Goal: Task Accomplishment & Management: Manage account settings

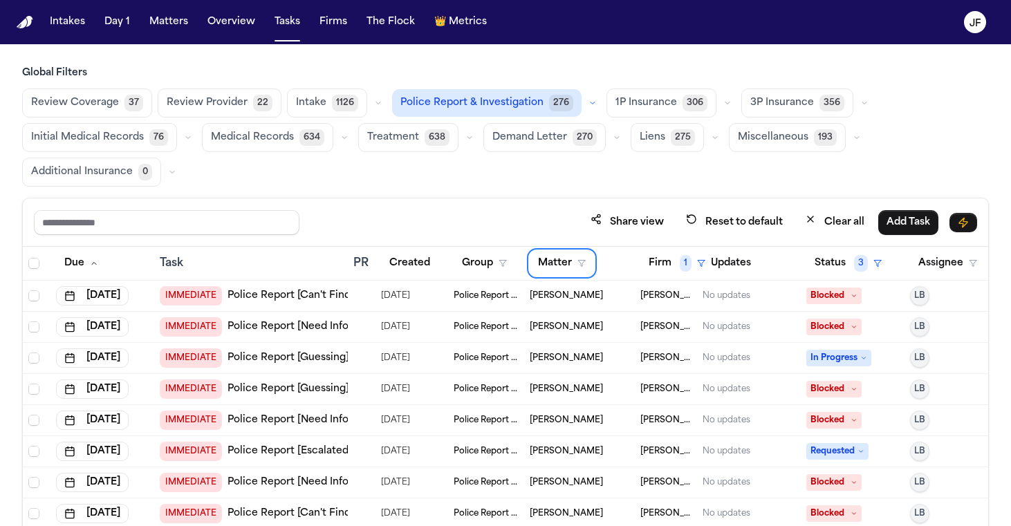
scroll to position [516, 0]
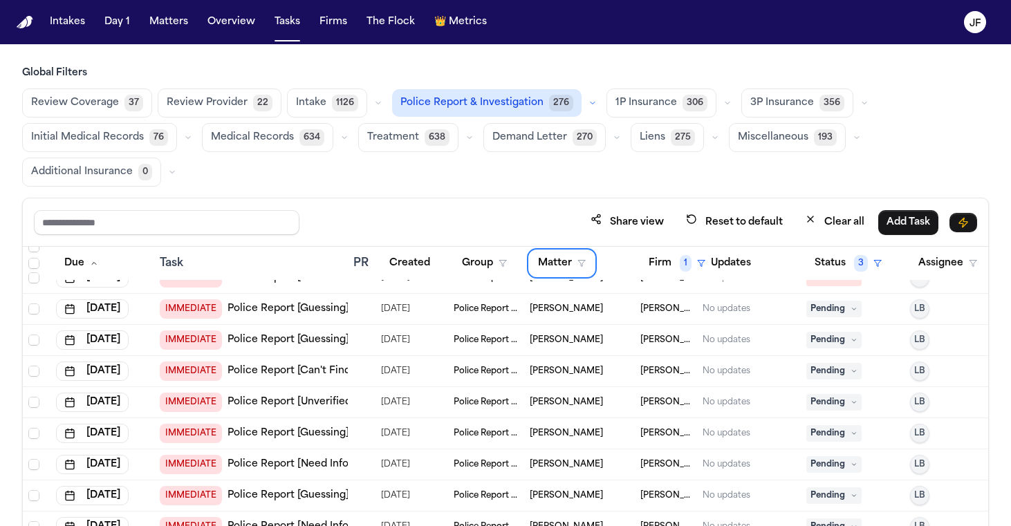
click at [594, 2] on nav "Intakes Day 1 Matters Overview Tasks Firms The Flock 👑 Metrics JF" at bounding box center [505, 22] width 1011 height 44
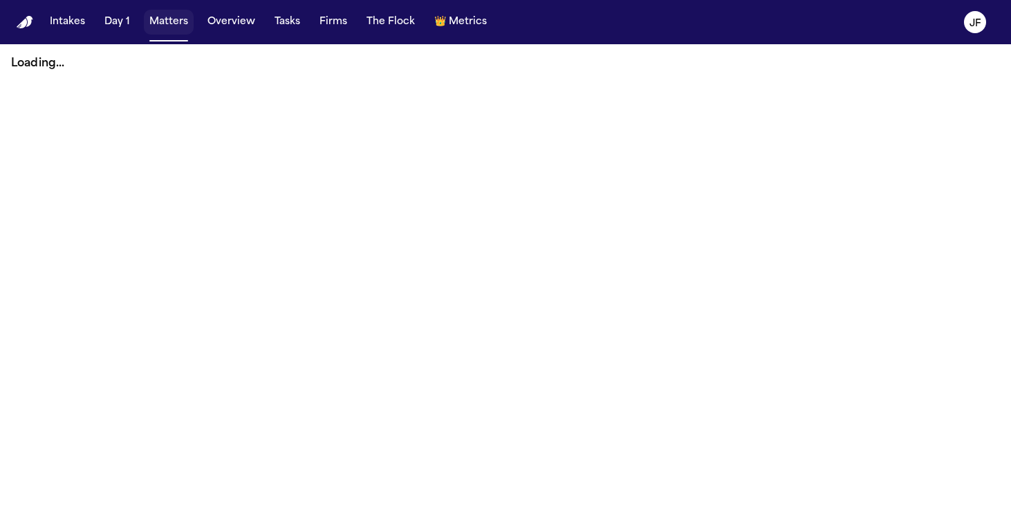
click at [180, 20] on button "Matters" at bounding box center [169, 22] width 50 height 25
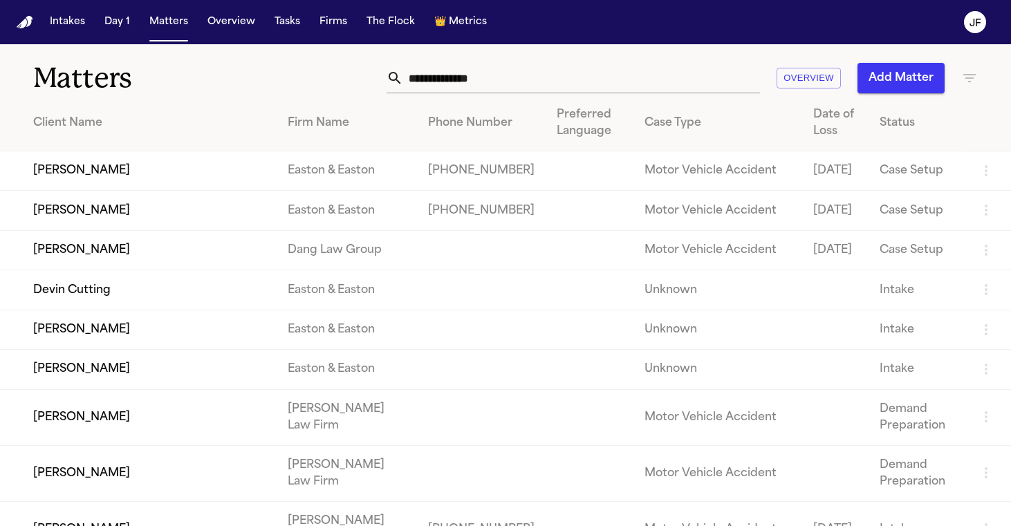
click at [571, 20] on nav "Intakes Day 1 Matters Overview Tasks Firms The Flock 👑 Metrics JF" at bounding box center [505, 22] width 1011 height 44
click at [467, 86] on input "text" at bounding box center [581, 78] width 357 height 30
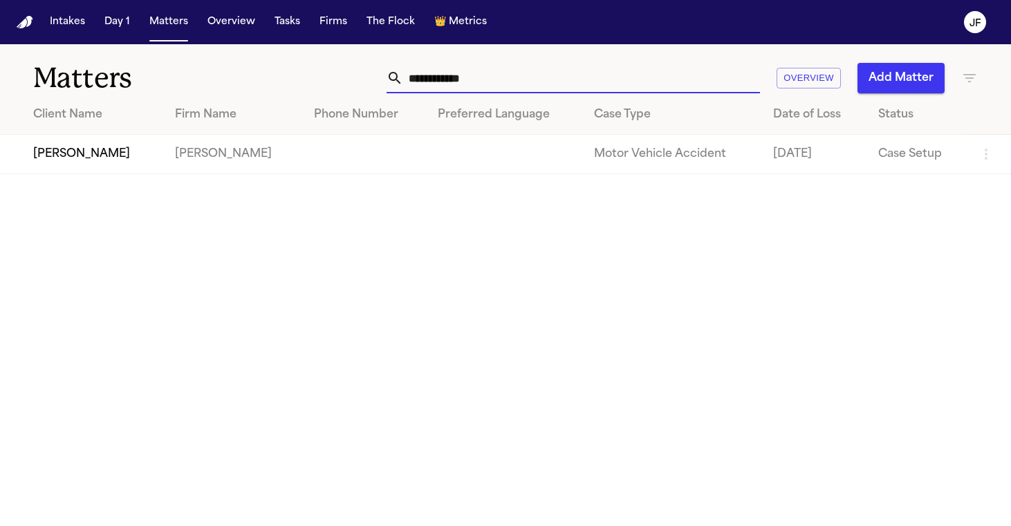
type input "**********"
click at [86, 149] on td "[PERSON_NAME]" at bounding box center [82, 154] width 164 height 39
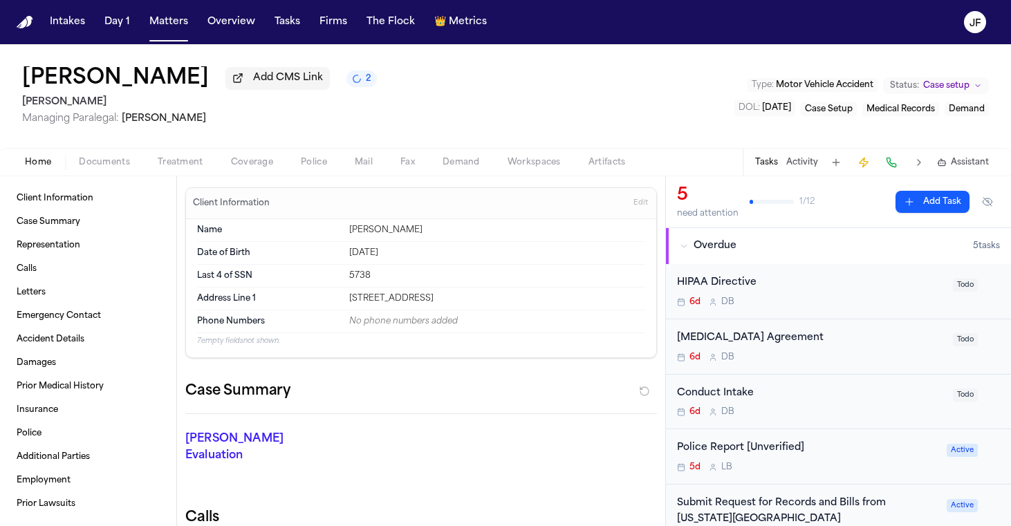
click at [298, 171] on span "button" at bounding box center [313, 169] width 43 height 1
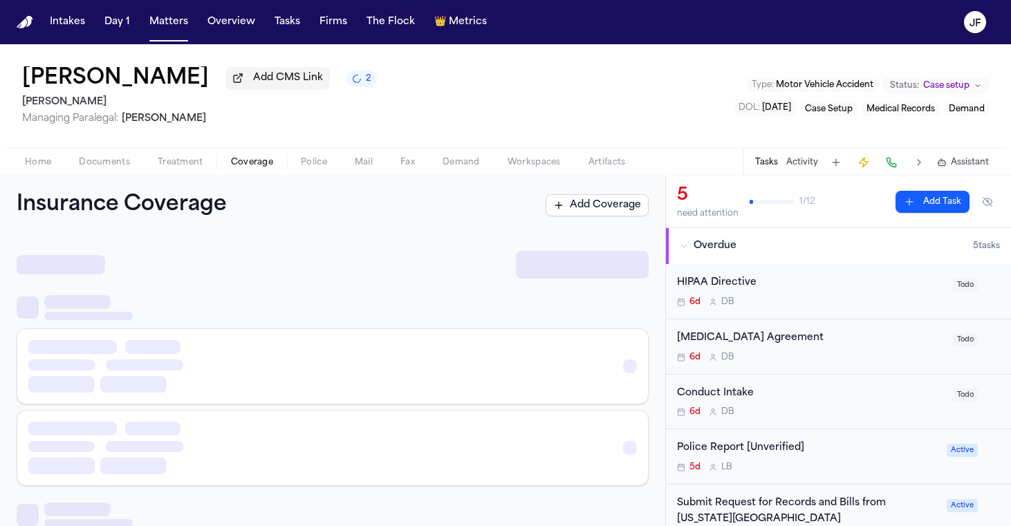
click at [279, 171] on span "button" at bounding box center [252, 169] width 59 height 1
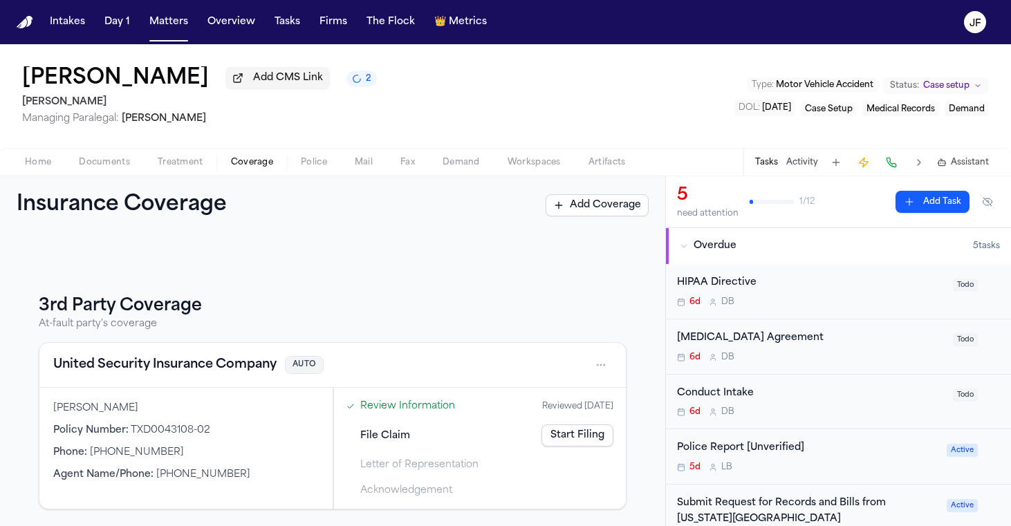
scroll to position [135, 0]
click at [141, 377] on div "United Security Insurance Company AUTO" at bounding box center [332, 365] width 586 height 45
click at [147, 373] on button "United Security Insurance Company" at bounding box center [164, 364] width 223 height 19
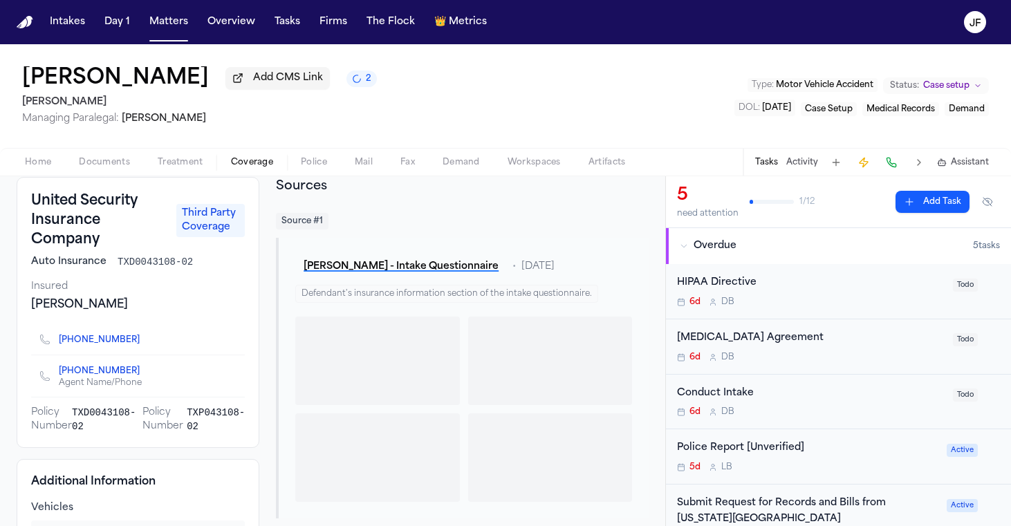
scroll to position [85, 0]
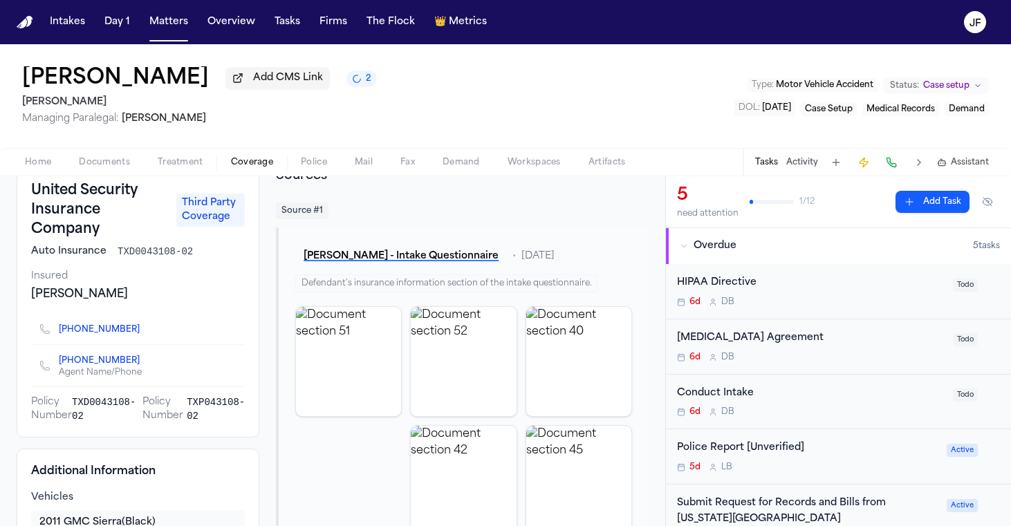
click at [122, 174] on div "Home Documents Treatment Coverage Police Mail Fax Demand Workspaces Artifacts T…" at bounding box center [505, 162] width 1011 height 28
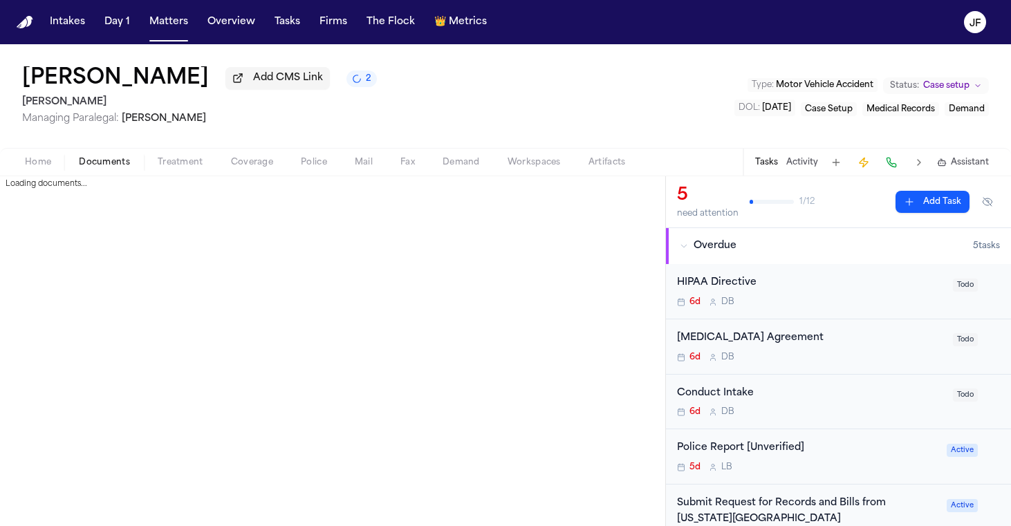
click at [122, 165] on span "Documents" at bounding box center [104, 162] width 51 height 11
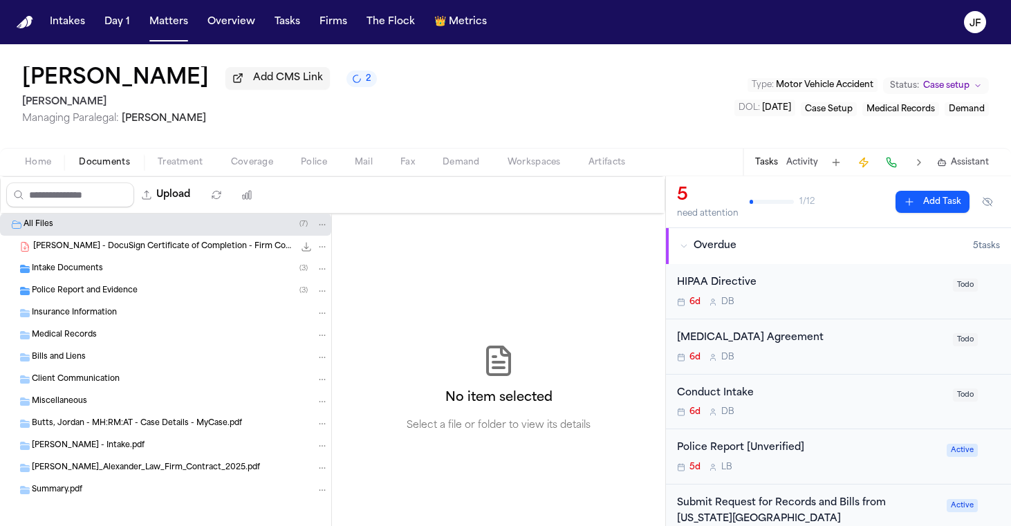
click at [95, 275] on span "Intake Documents" at bounding box center [67, 269] width 71 height 12
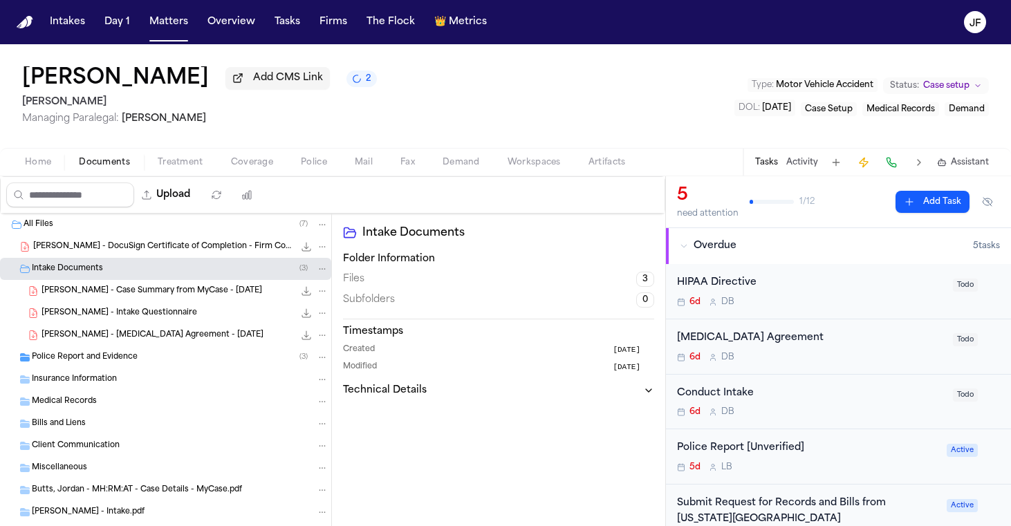
click at [87, 366] on div "Police Report and Evidence ( 3 )" at bounding box center [165, 357] width 331 height 22
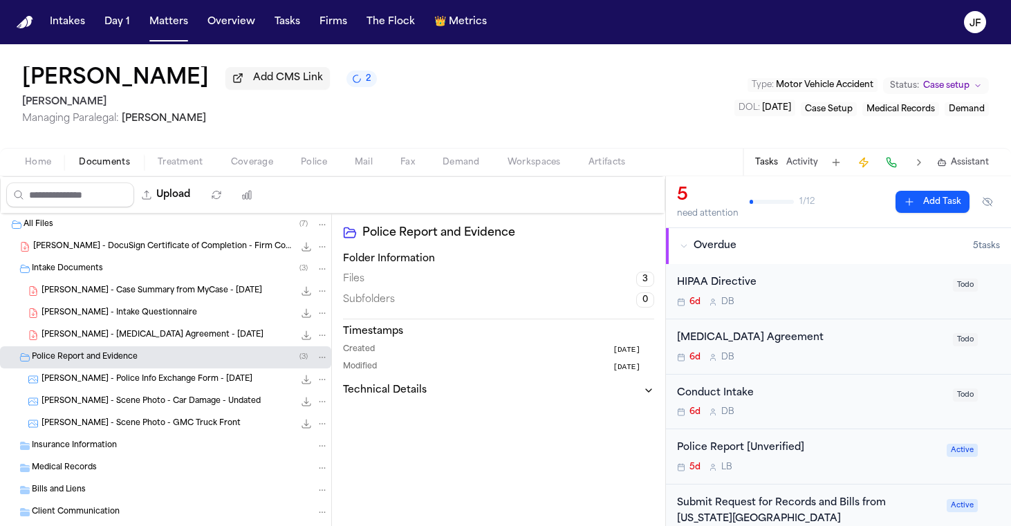
click at [103, 391] on div "[PERSON_NAME] - Police Info Exchange Form - [DATE] 504.6 KB • JPEG" at bounding box center [165, 379] width 331 height 22
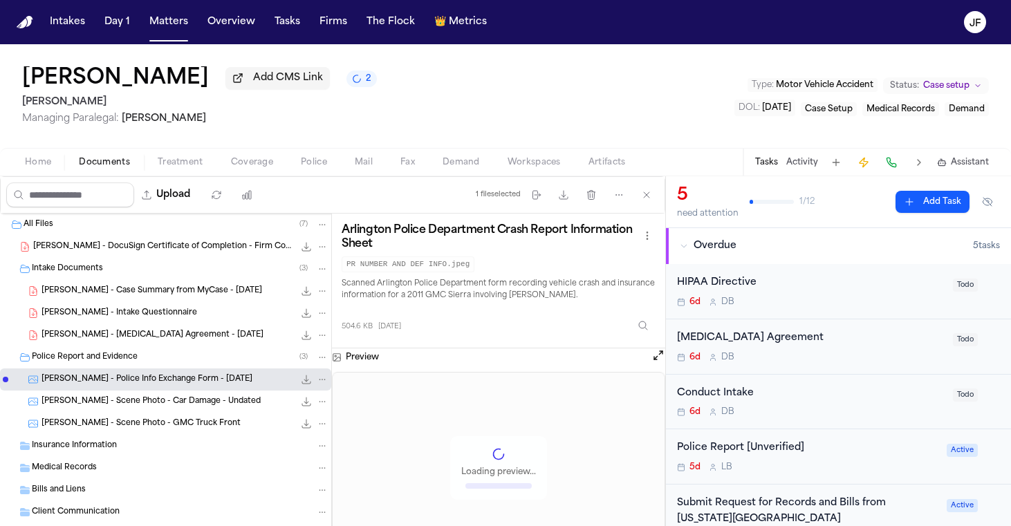
click at [301, 380] on icon "File: J. Butts - Police Info Exchange Form - 9.18.25" at bounding box center [306, 379] width 11 height 11
click at [776, 451] on div "Police Report [Unverified]" at bounding box center [807, 448] width 261 height 16
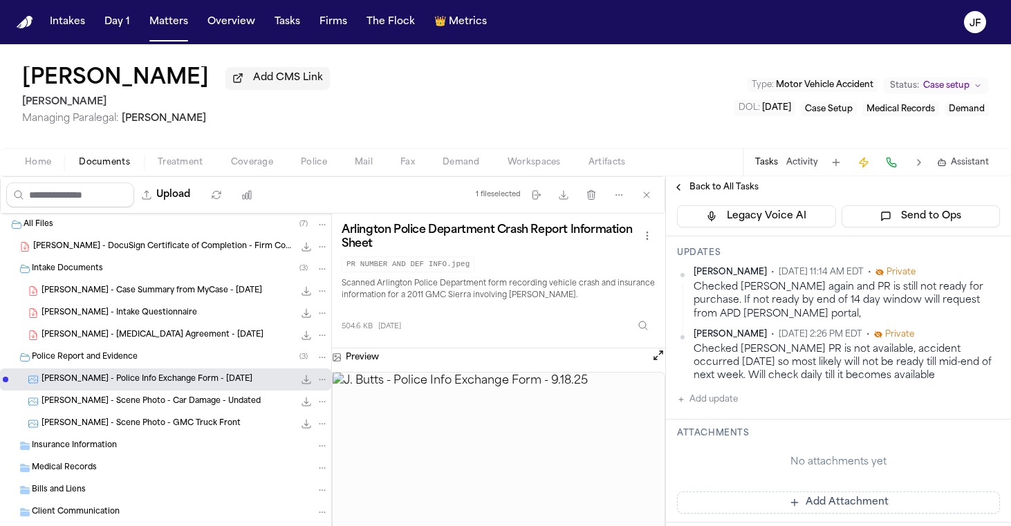
scroll to position [220, 0]
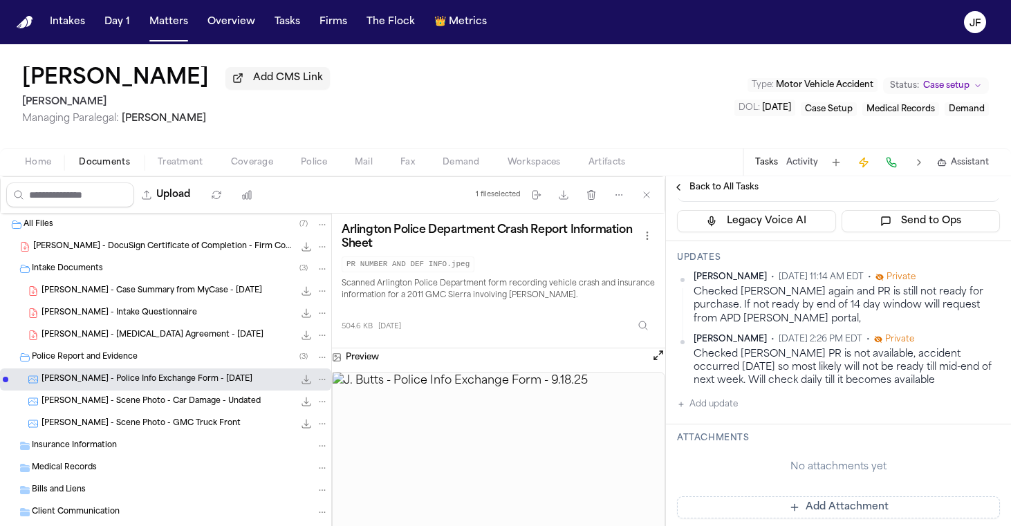
click at [713, 435] on h3 "Attachments" at bounding box center [838, 438] width 323 height 11
click at [714, 440] on h3 "Attachments" at bounding box center [838, 438] width 323 height 11
click at [720, 399] on button "Add update" at bounding box center [707, 404] width 61 height 17
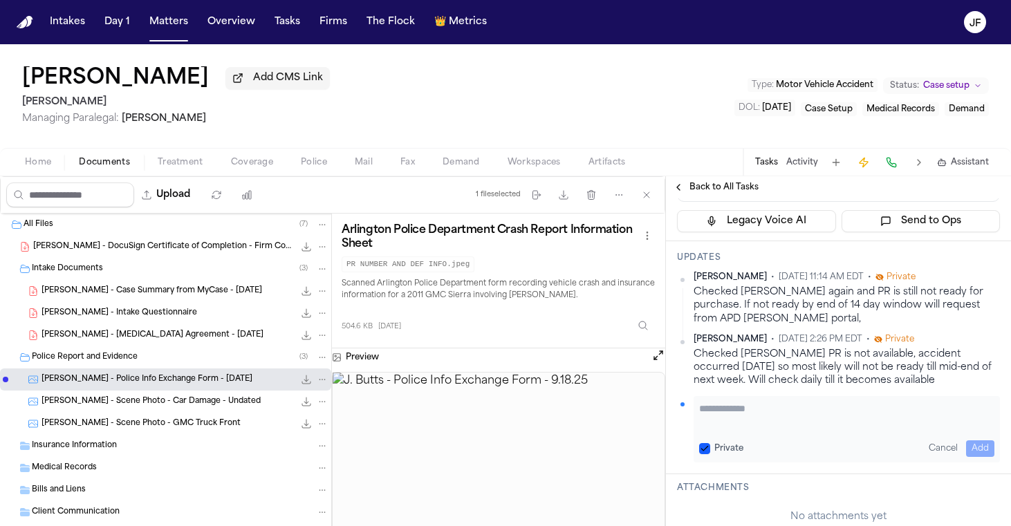
click at [751, 405] on textarea "Add your update" at bounding box center [846, 416] width 295 height 28
type textarea "**********"
click at [243, 180] on div "Upload" at bounding box center [133, 195] width 264 height 36
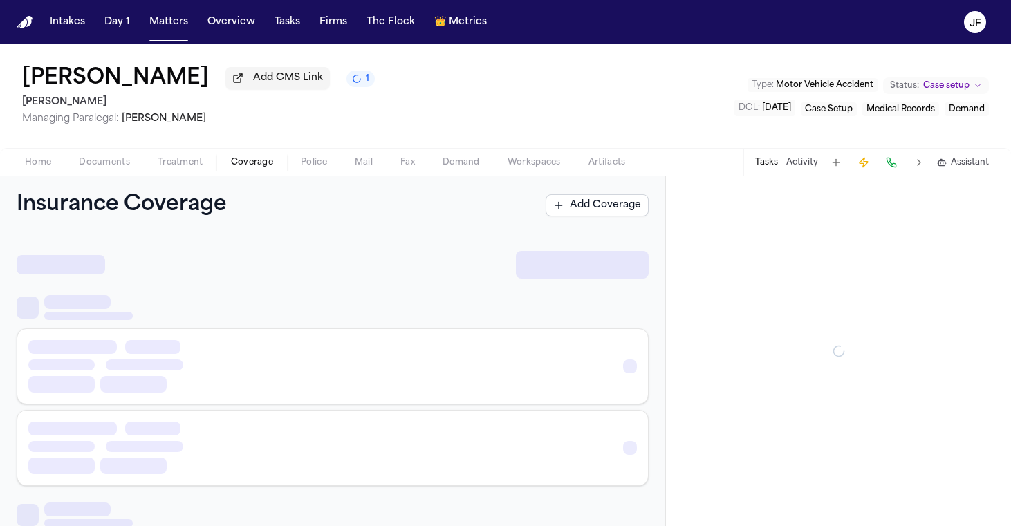
click at [248, 167] on span "Coverage" at bounding box center [252, 162] width 42 height 11
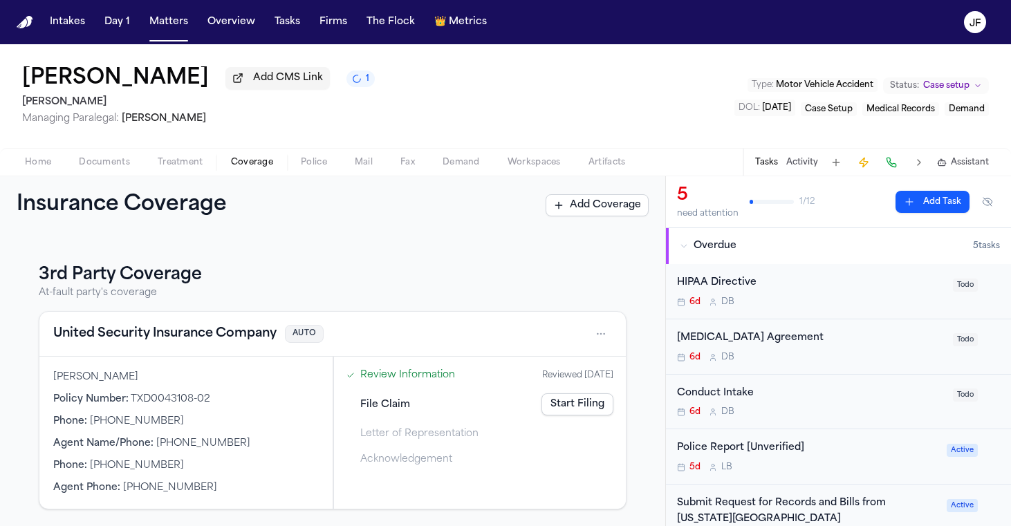
scroll to position [167, 0]
click at [48, 168] on span "Home" at bounding box center [38, 162] width 26 height 11
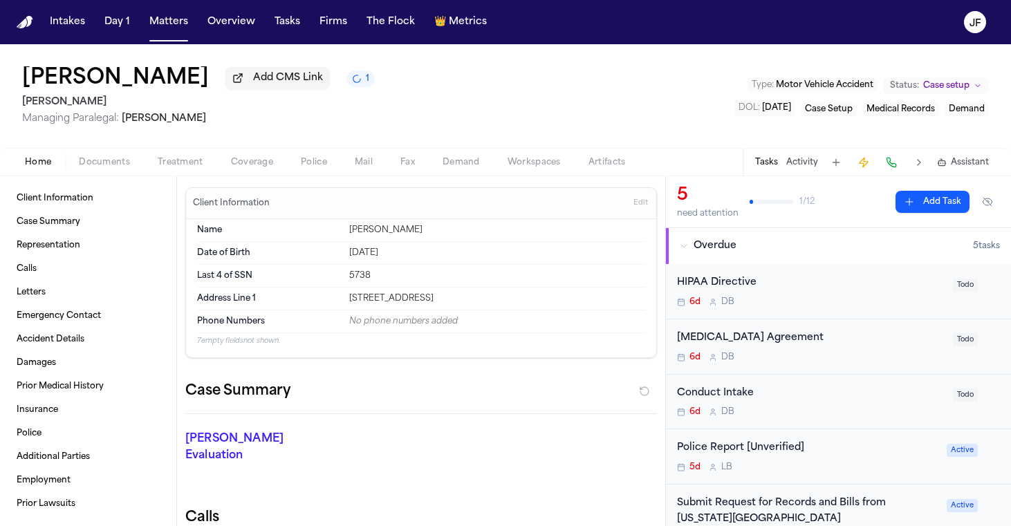
click at [88, 168] on span "Documents" at bounding box center [104, 162] width 51 height 11
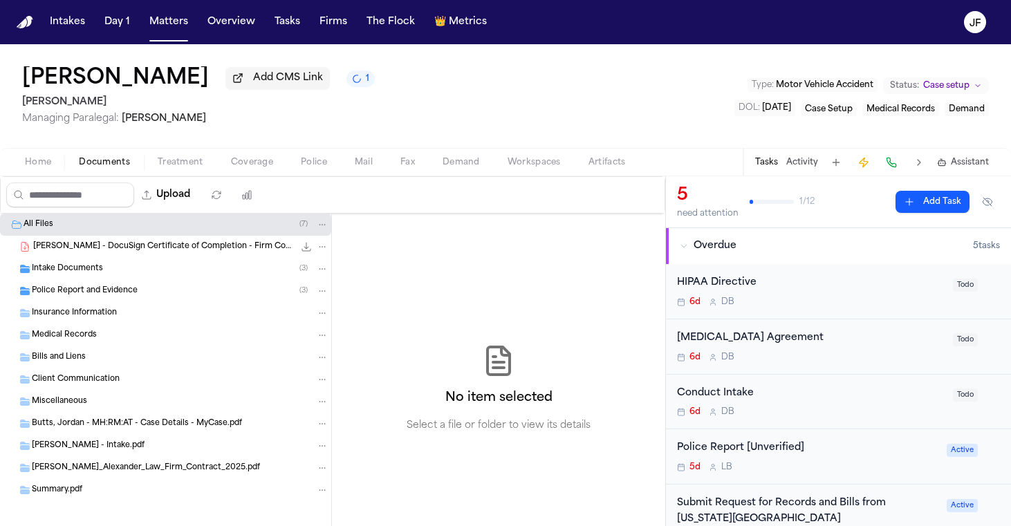
click at [96, 275] on div "Intake Documents ( 3 )" at bounding box center [180, 269] width 297 height 12
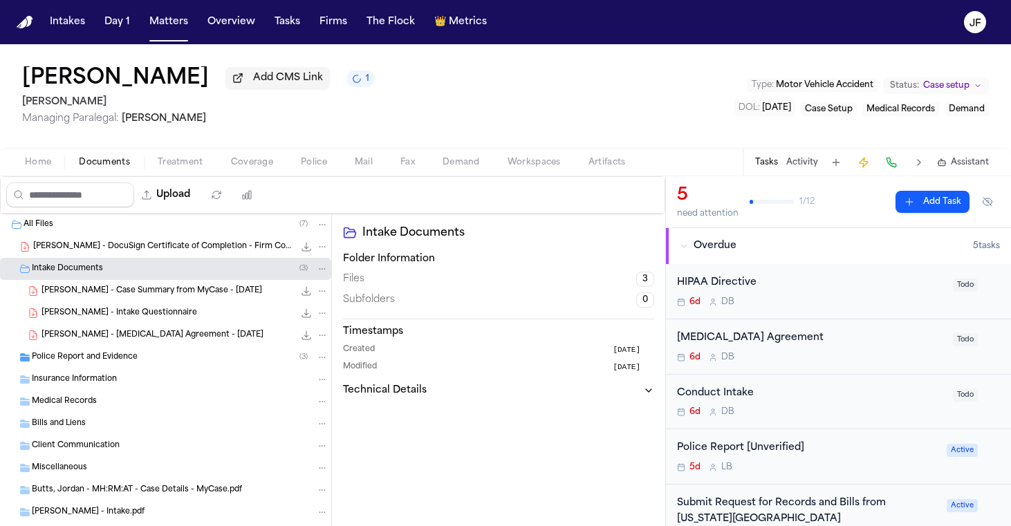
click at [109, 320] on div "[PERSON_NAME] - Intake Questionnaire 114.3 KB • PDF" at bounding box center [184, 313] width 287 height 14
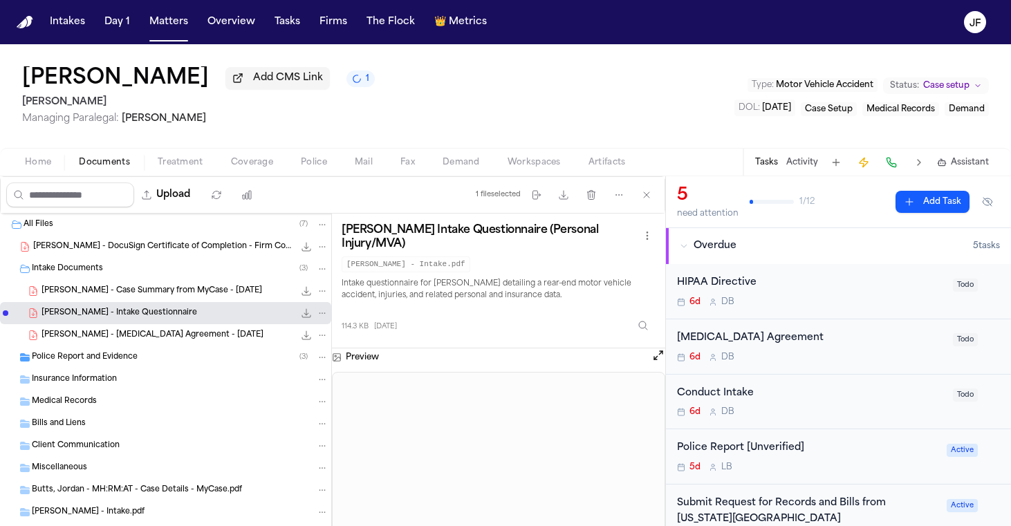
click at [302, 315] on icon "File: J. Butts - Intake Questionnaire" at bounding box center [306, 313] width 9 height 9
click at [248, 174] on div "Home Documents Treatment Coverage Police Mail Fax Demand Workspaces Artifacts T…" at bounding box center [505, 162] width 1011 height 28
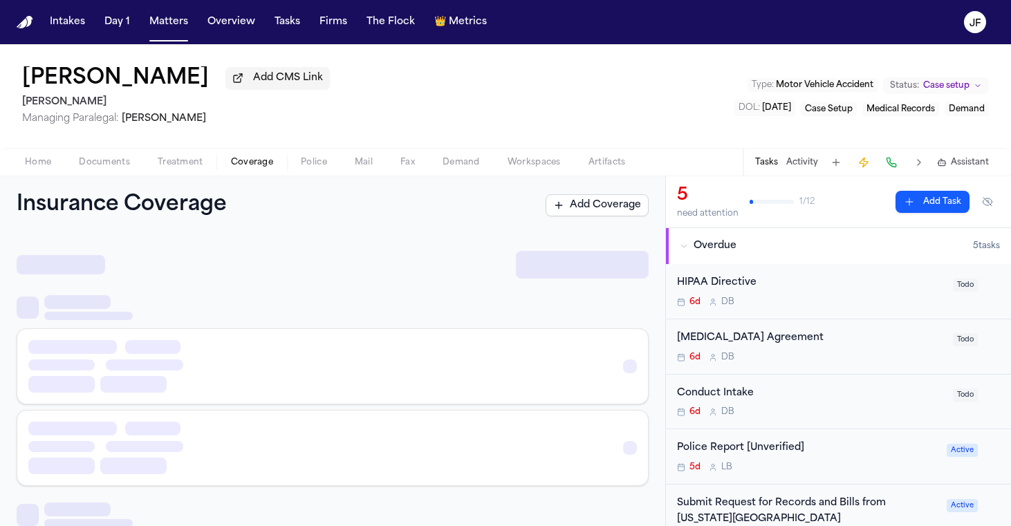
click at [252, 160] on span "Coverage" at bounding box center [252, 162] width 42 height 11
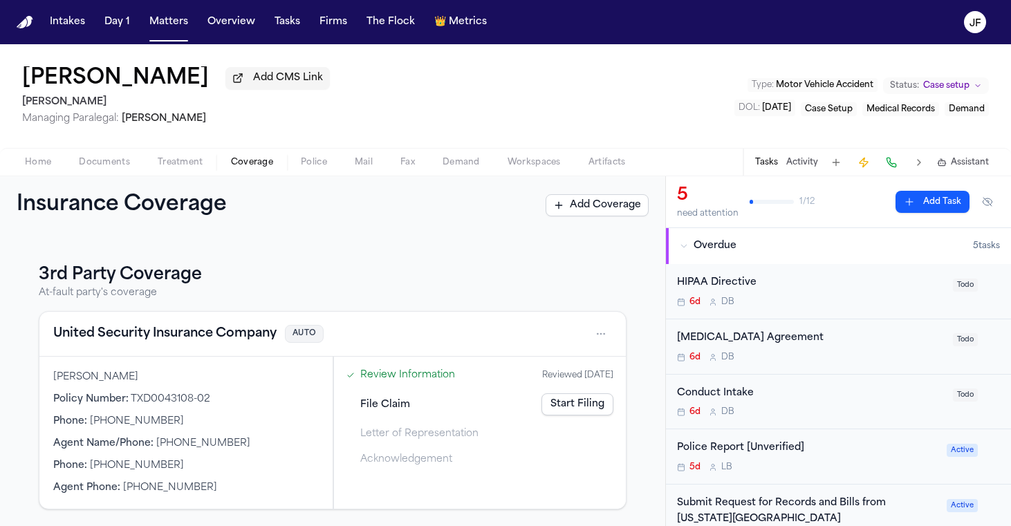
scroll to position [167, 0]
click at [212, 330] on button "United Security Insurance Company" at bounding box center [164, 333] width 223 height 19
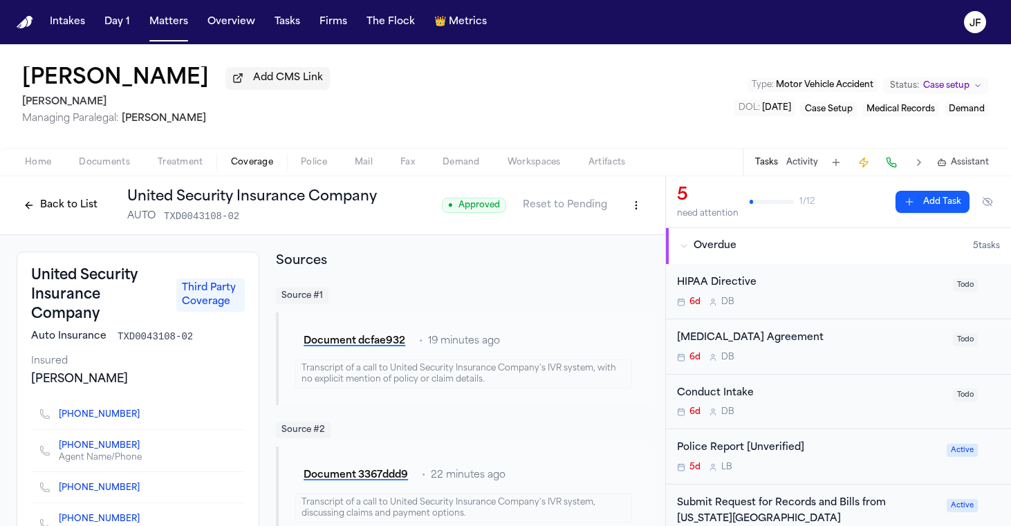
click at [628, 221] on html "Intakes Day 1 Matters Overview Tasks Firms The Flock 👑 Metrics [PERSON_NAME] [P…" at bounding box center [505, 263] width 1011 height 526
click at [588, 235] on div "Edit Coverage" at bounding box center [578, 238] width 116 height 22
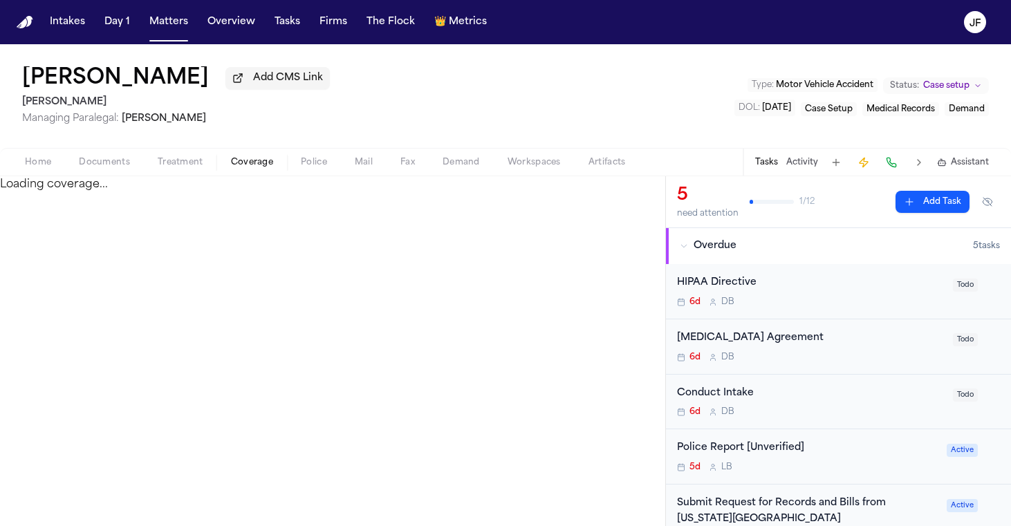
select select "**********"
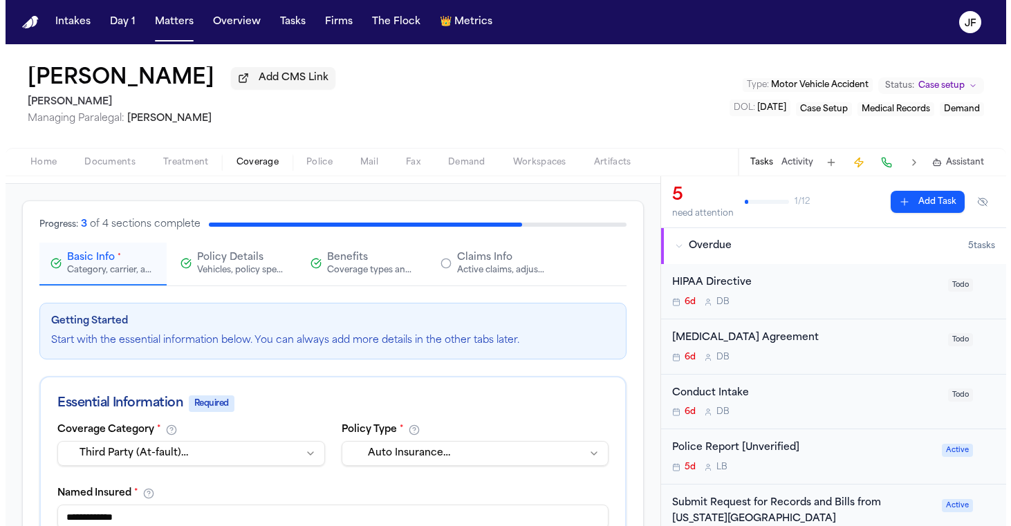
scroll to position [66, 0]
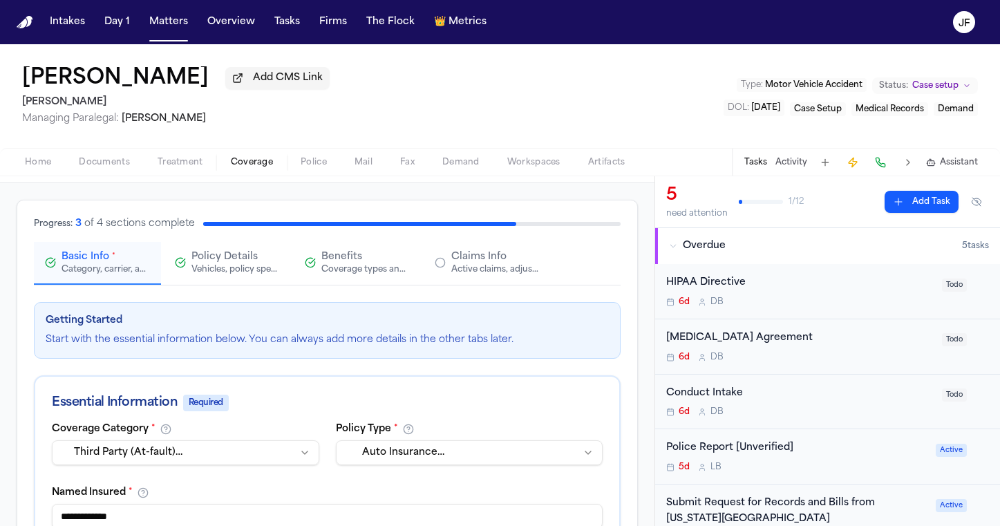
click at [502, 278] on button "Claims Info Active claims, adjusters, and subrogation details" at bounding box center [487, 263] width 127 height 43
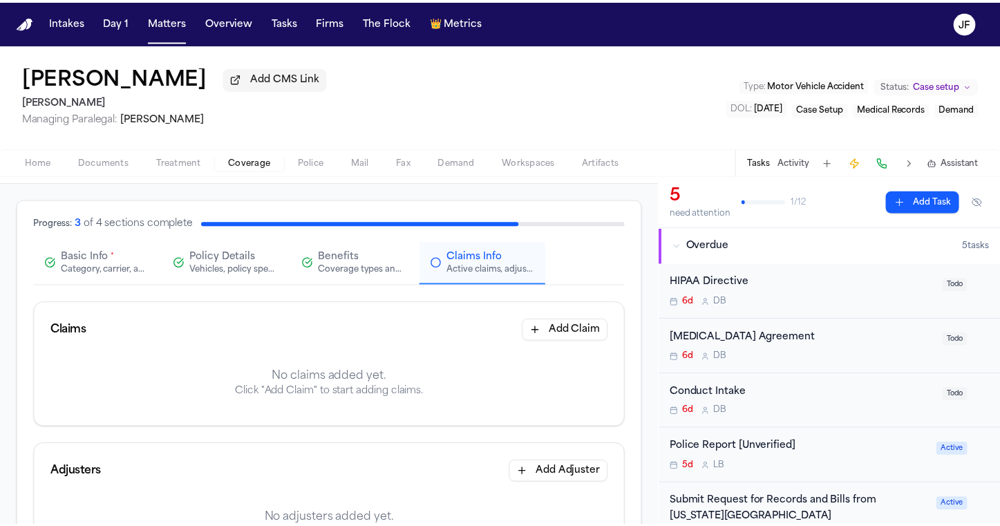
scroll to position [66, 0]
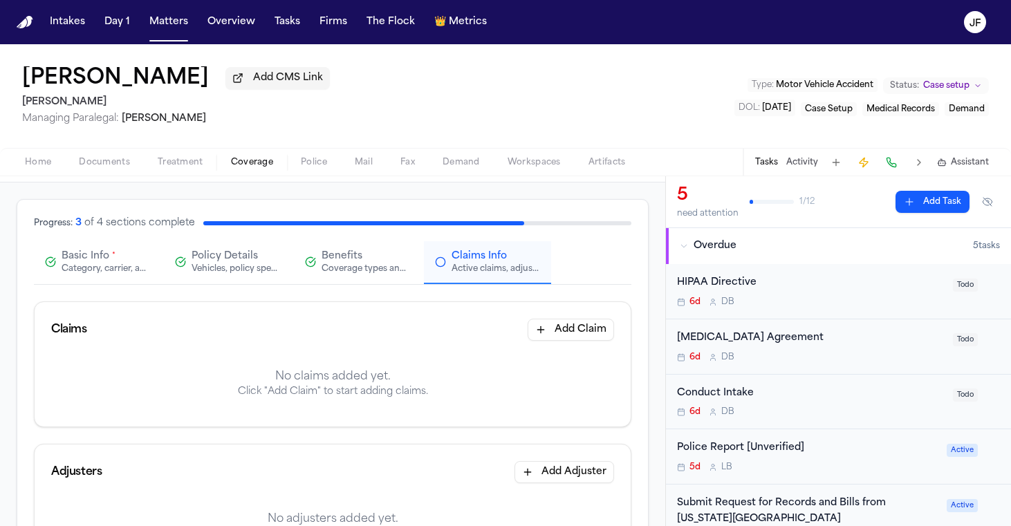
click at [585, 341] on button "Add Claim" at bounding box center [570, 330] width 86 height 22
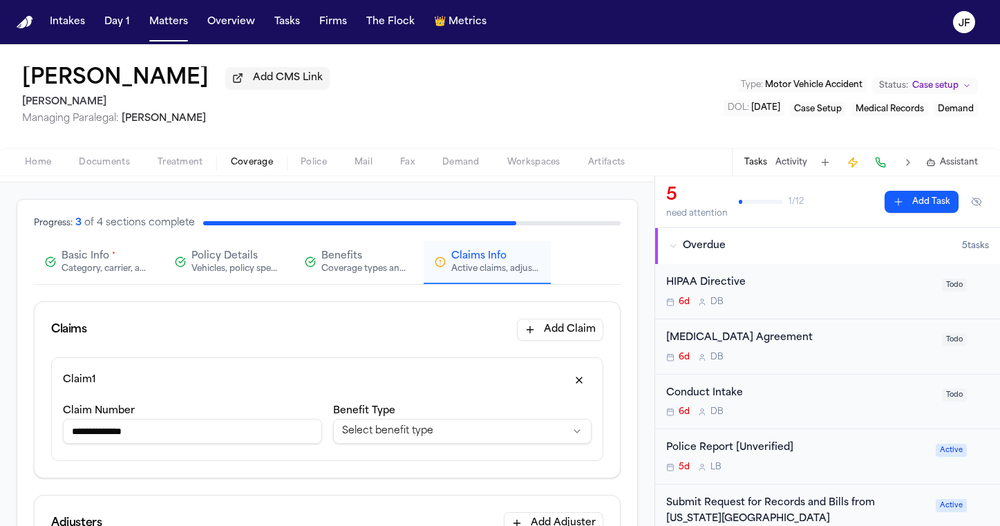
click at [97, 433] on input "**********" at bounding box center [192, 431] width 259 height 25
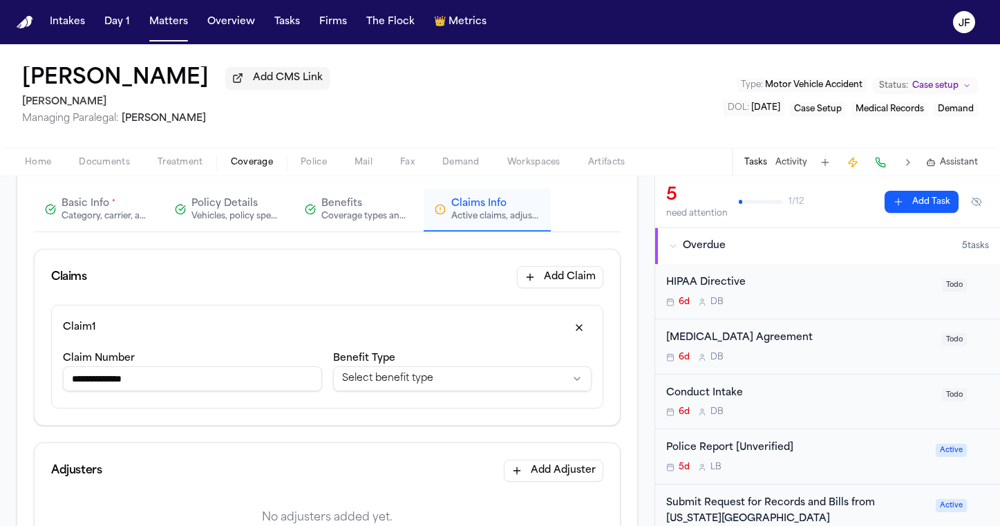
scroll to position [129, 0]
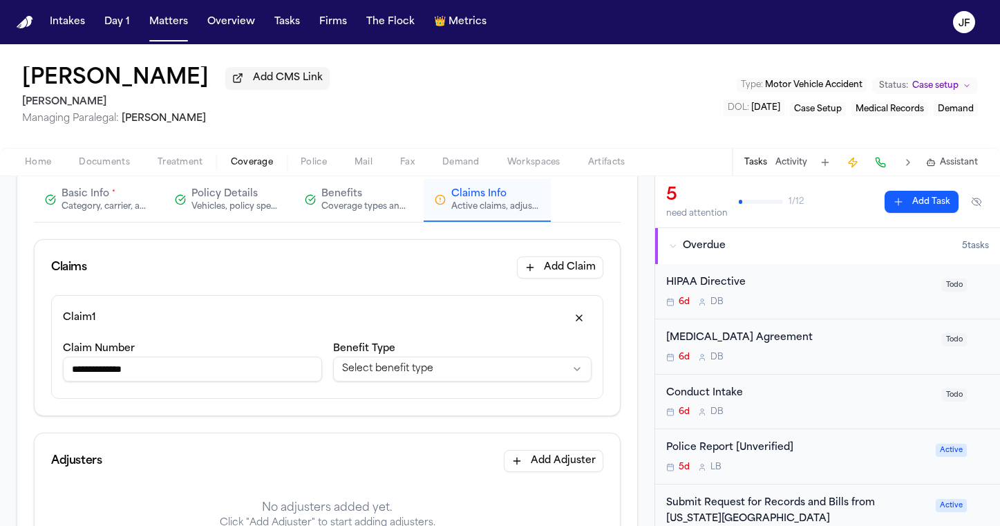
type input "**********"
click at [416, 362] on html "**********" at bounding box center [500, 263] width 1000 height 526
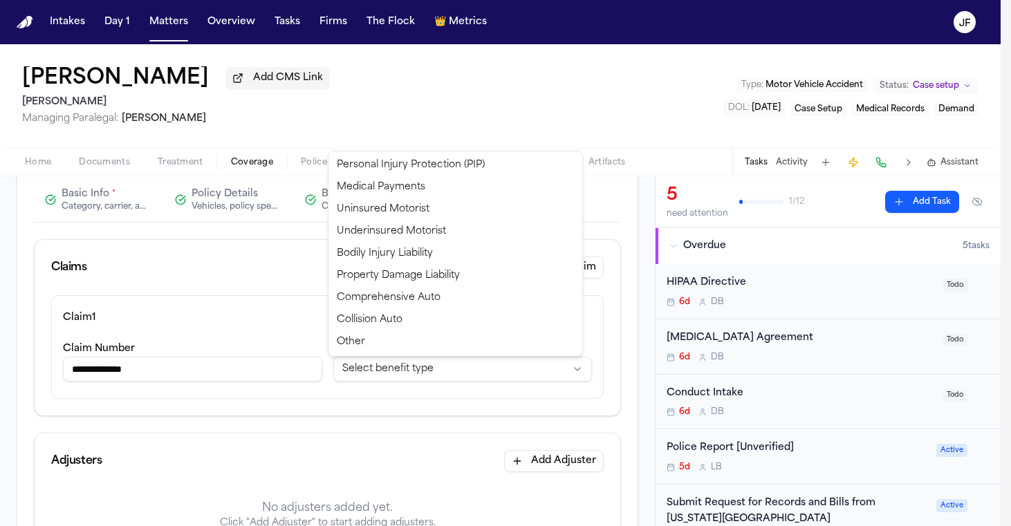
select select "**********"
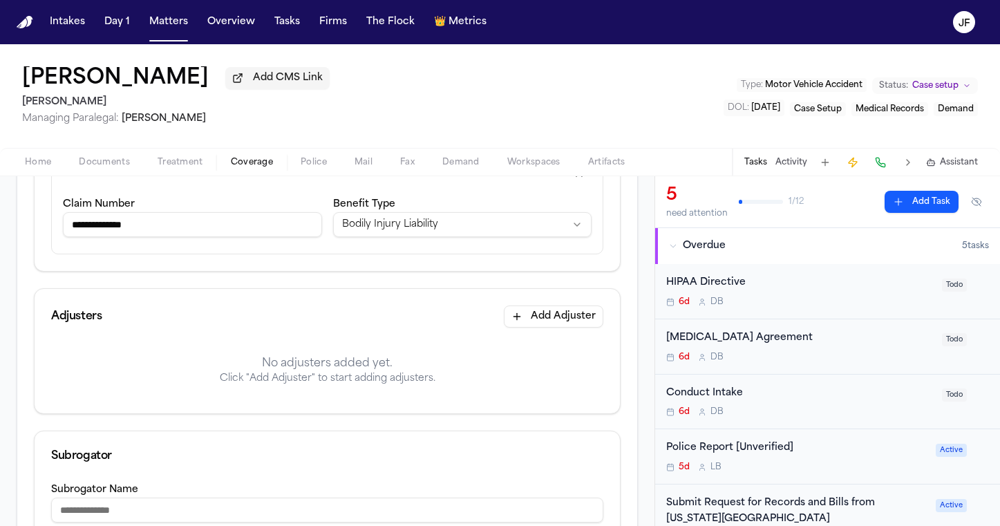
scroll to position [335, 0]
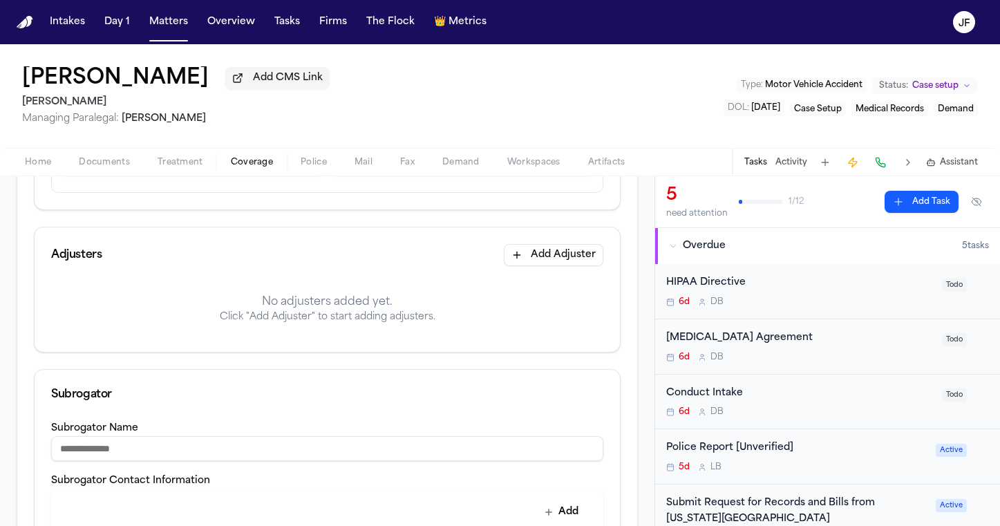
click at [539, 254] on button "Add Adjuster" at bounding box center [554, 255] width 100 height 22
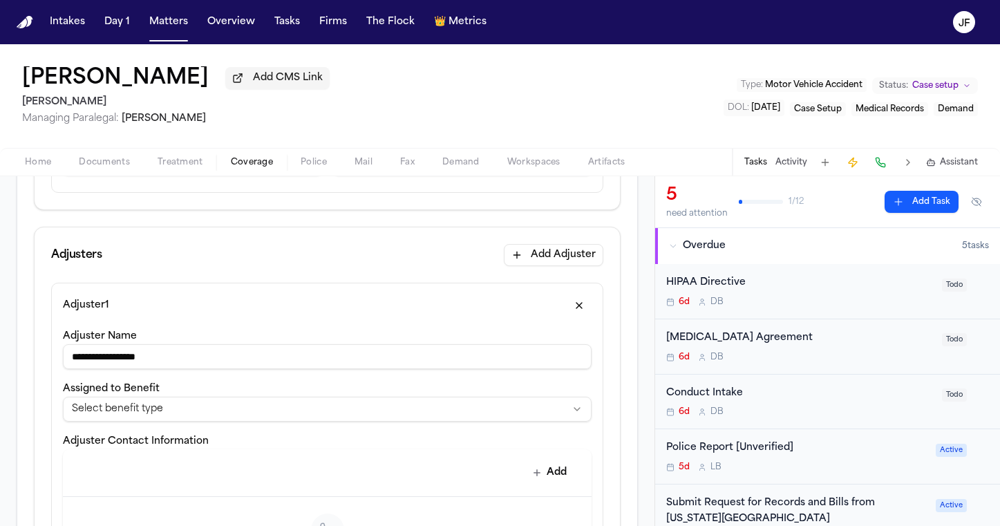
type input "**********"
click at [303, 415] on html "**********" at bounding box center [500, 263] width 1000 height 526
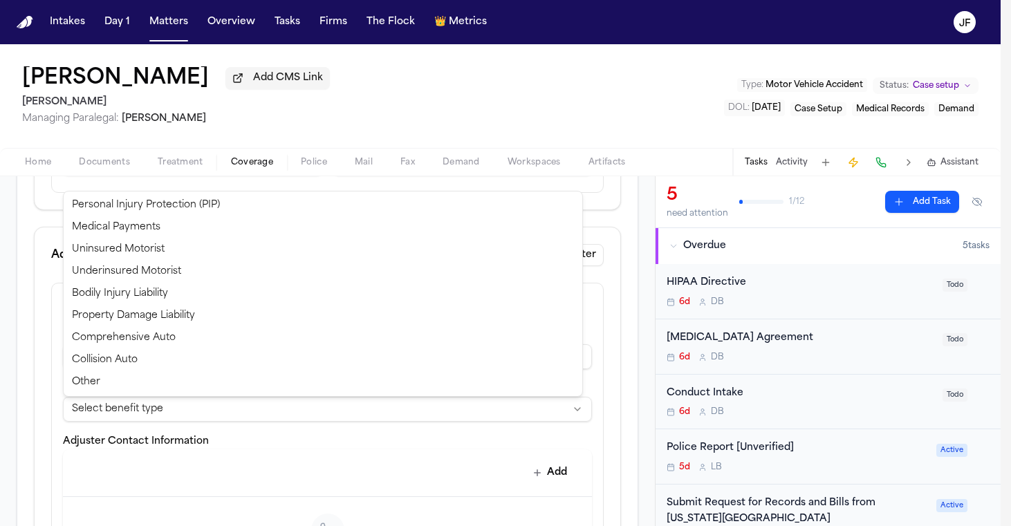
select select "**********"
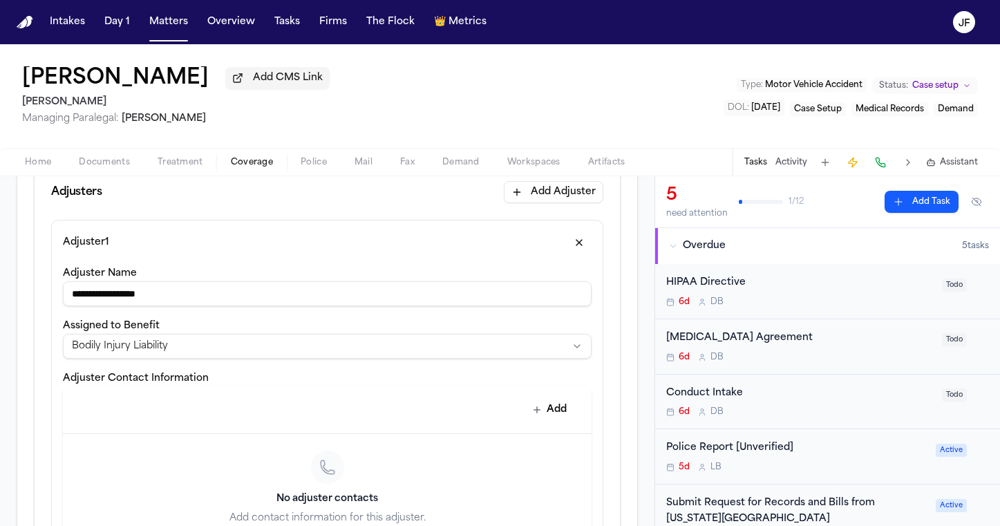
scroll to position [424, 0]
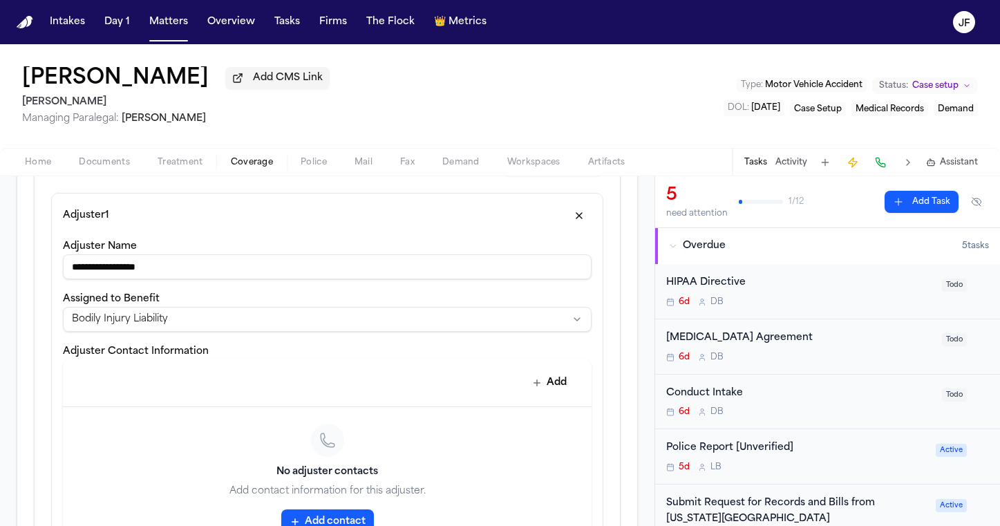
click at [534, 369] on div "Add" at bounding box center [327, 383] width 529 height 48
click at [534, 394] on button "Add" at bounding box center [550, 383] width 50 height 25
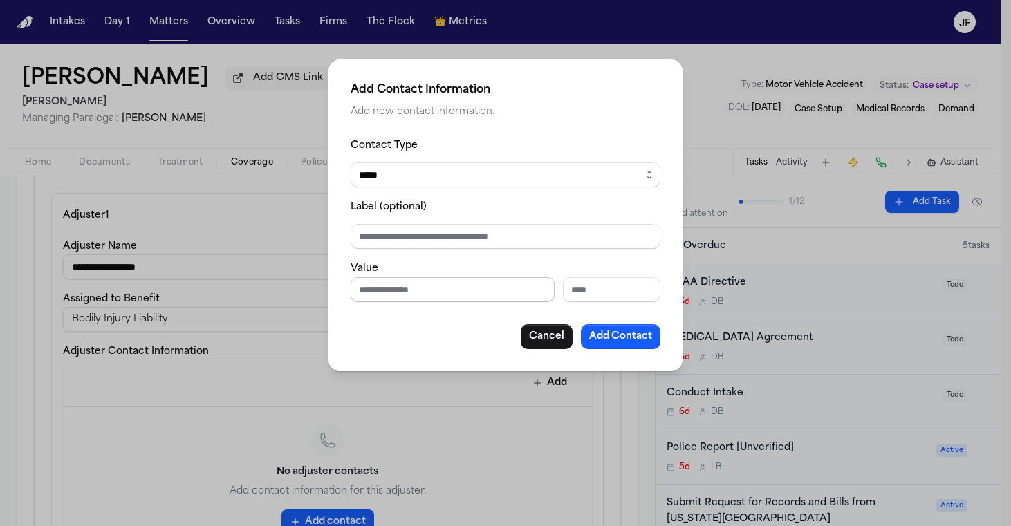
click at [486, 293] on input "Phone number" at bounding box center [452, 289] width 204 height 25
paste input "**********"
type input "**********"
click at [516, 234] on input "Label (optional)" at bounding box center [505, 236] width 310 height 25
type input "**********"
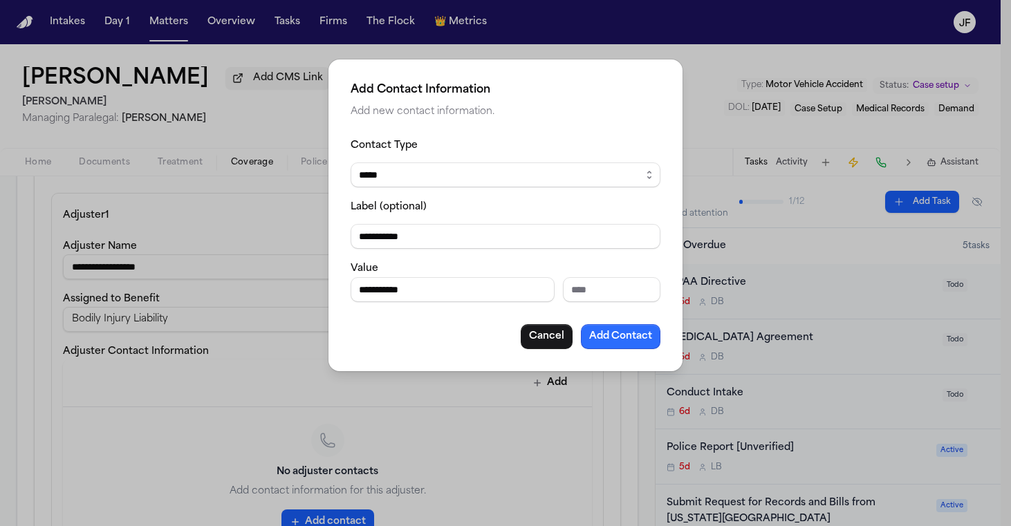
click at [614, 340] on button "Add Contact" at bounding box center [620, 336] width 79 height 25
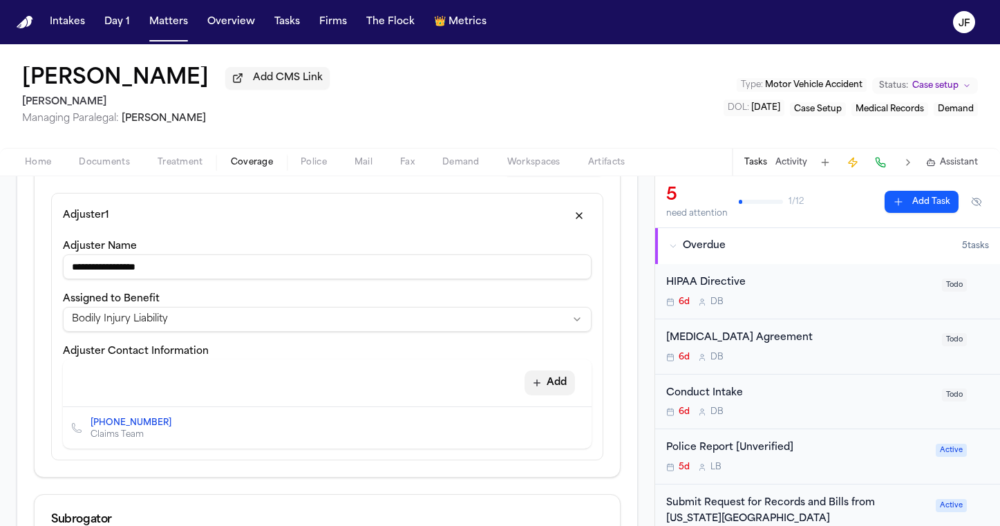
click at [542, 393] on button "Add" at bounding box center [550, 383] width 50 height 25
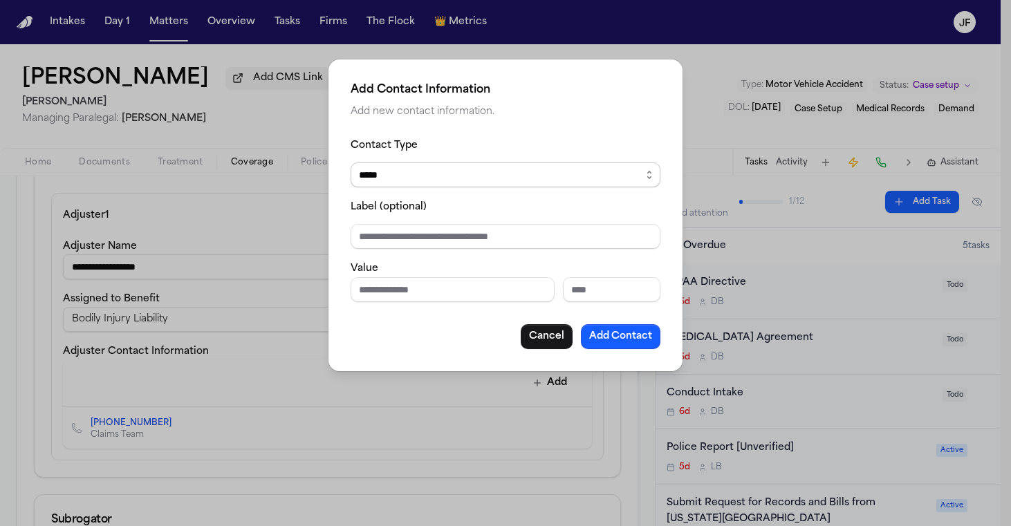
select select "*****"
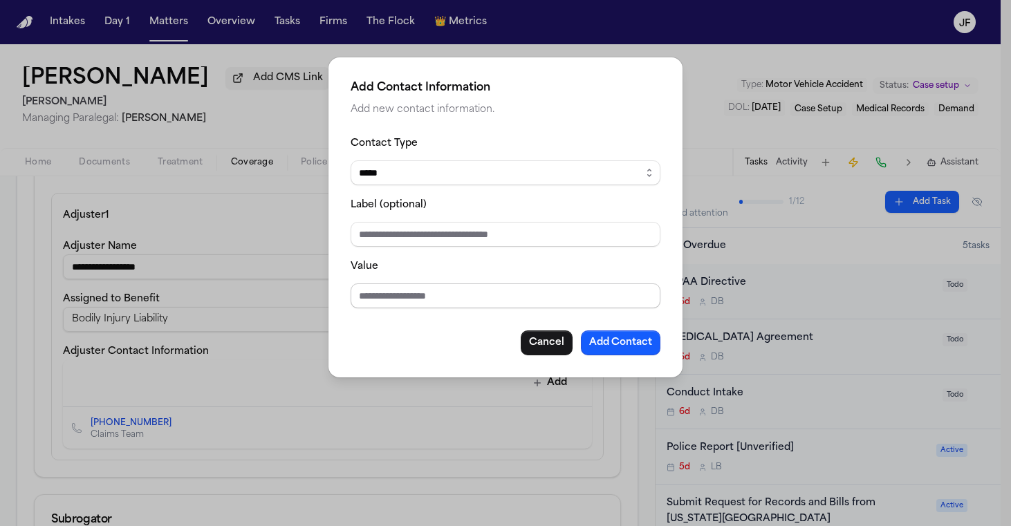
drag, startPoint x: 550, startPoint y: 178, endPoint x: 496, endPoint y: 287, distance: 121.5
click at [496, 287] on input "Value" at bounding box center [505, 295] width 310 height 25
type input "*"
type input "**********"
click at [568, 232] on input "Label (optional)" at bounding box center [505, 234] width 310 height 25
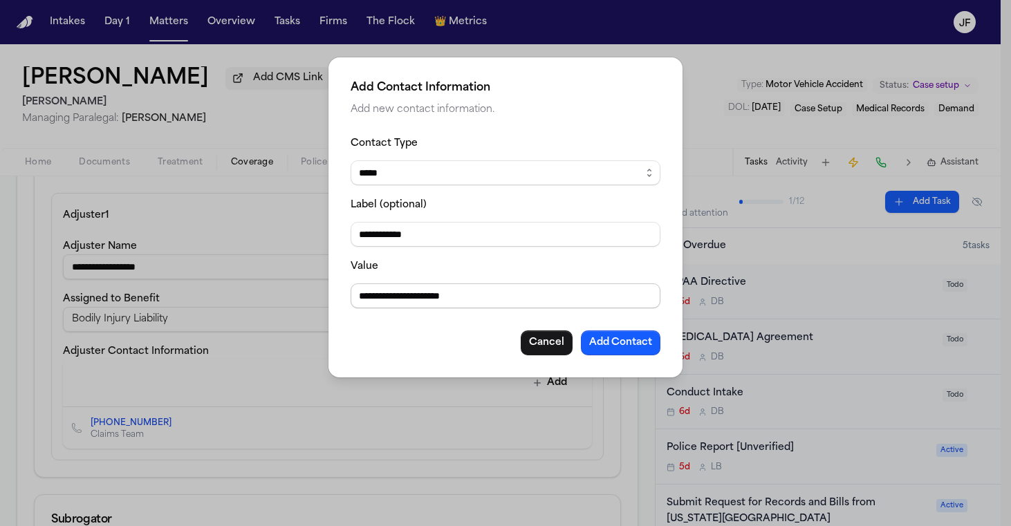
type input "**********"
click at [626, 353] on button "Add Contact" at bounding box center [620, 342] width 79 height 25
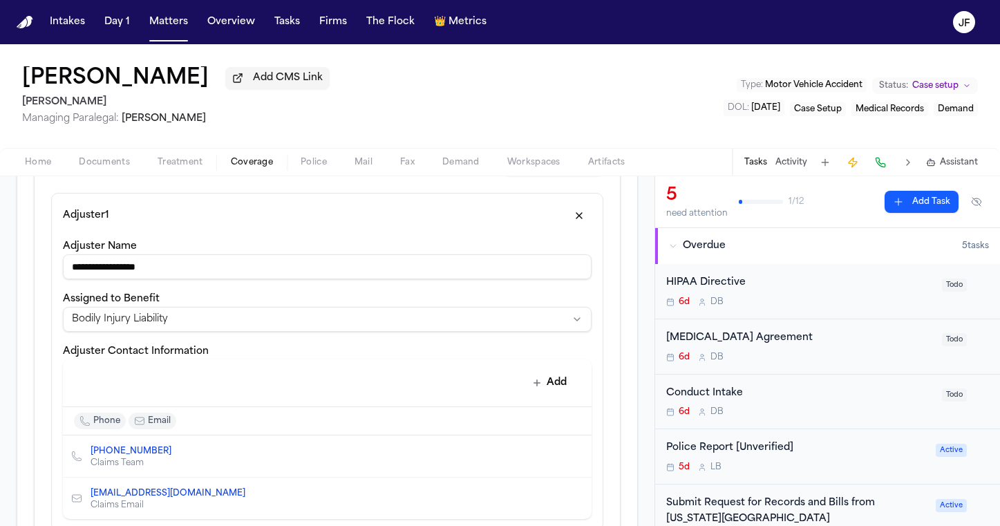
click at [377, 3] on nav "Intakes Day 1 Matters Overview Tasks Firms The Flock 👑 Metrics JF" at bounding box center [500, 22] width 1000 height 44
click at [377, 1] on nav "Intakes Day 1 Matters Overview Tasks Firms The Flock 👑 Metrics JF" at bounding box center [500, 22] width 1000 height 44
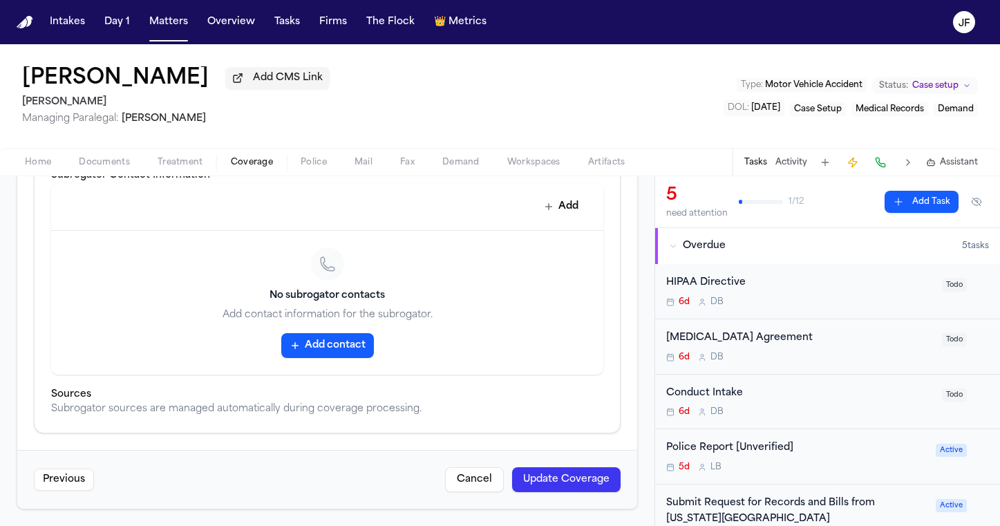
scroll to position [928, 0]
click at [596, 469] on button "Update Coverage" at bounding box center [566, 479] width 109 height 25
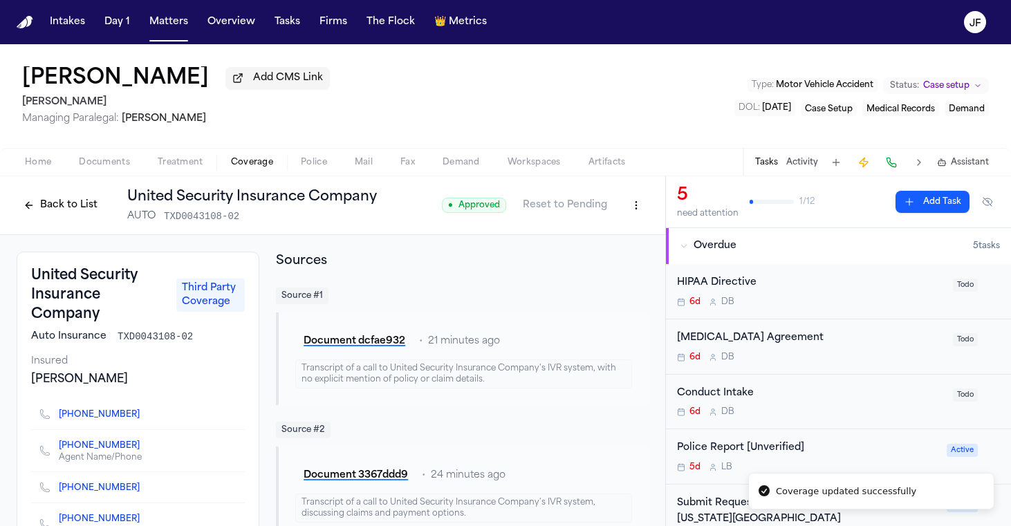
click at [97, 153] on div "Home Documents Treatment Coverage Police Mail Fax Demand Workspaces Artifacts T…" at bounding box center [505, 162] width 1011 height 28
click at [97, 162] on span "Documents" at bounding box center [104, 162] width 51 height 11
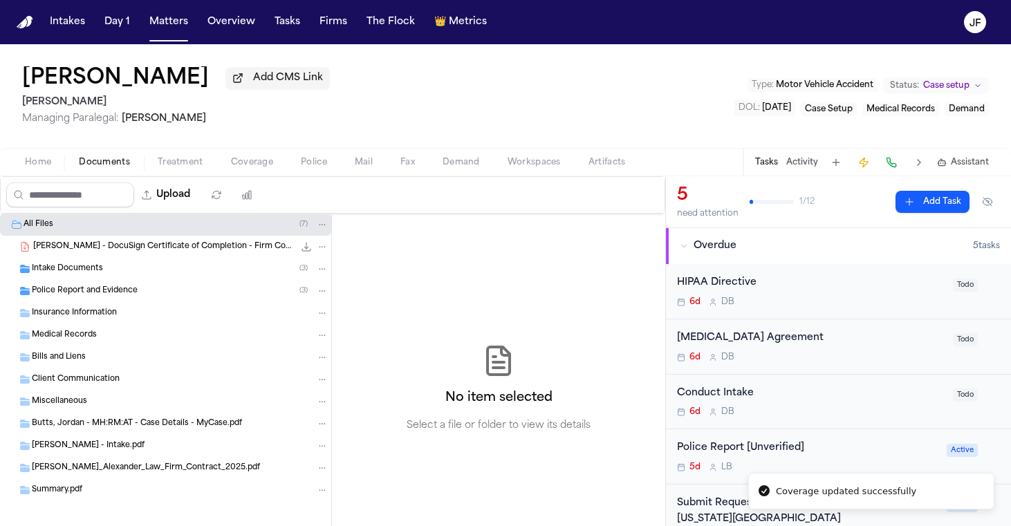
click at [135, 319] on div "Insurance Information" at bounding box center [180, 313] width 297 height 12
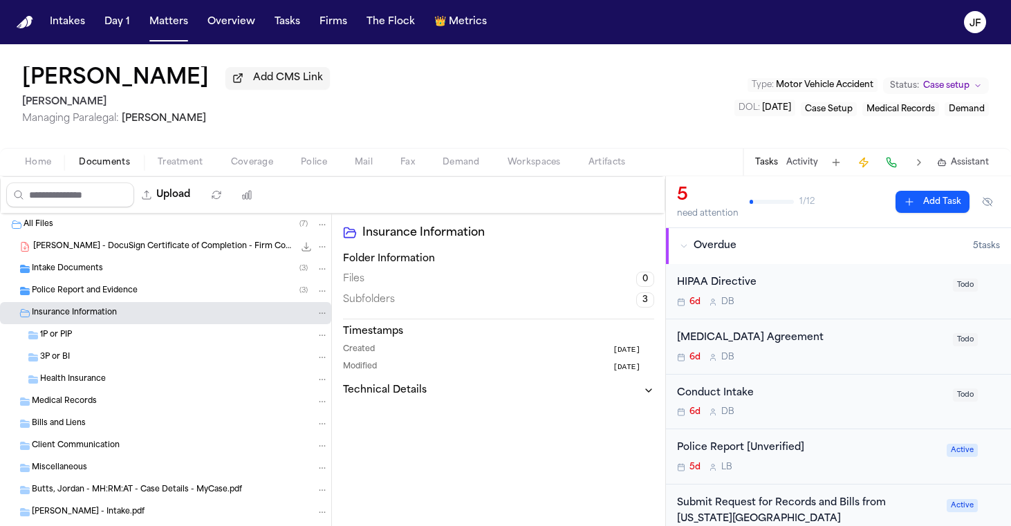
click at [146, 341] on div "1P or PIP" at bounding box center [184, 335] width 288 height 12
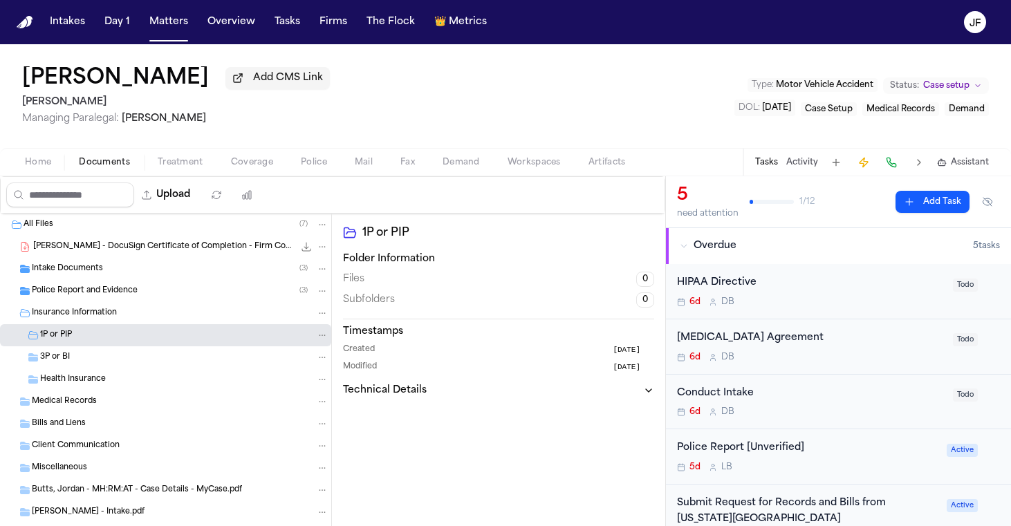
click at [126, 362] on div "3P or BI" at bounding box center [184, 357] width 288 height 12
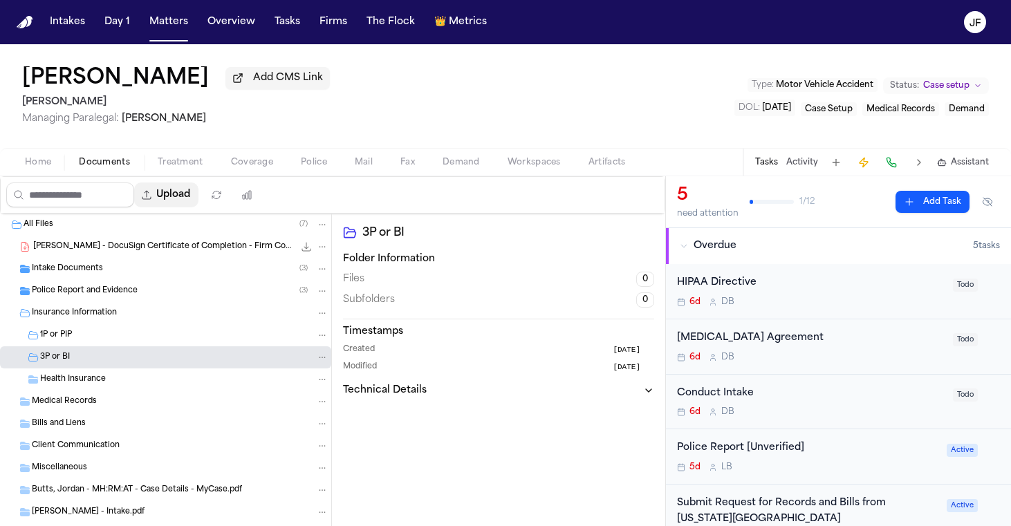
click at [198, 198] on button "Upload" at bounding box center [166, 194] width 64 height 25
select select "**********"
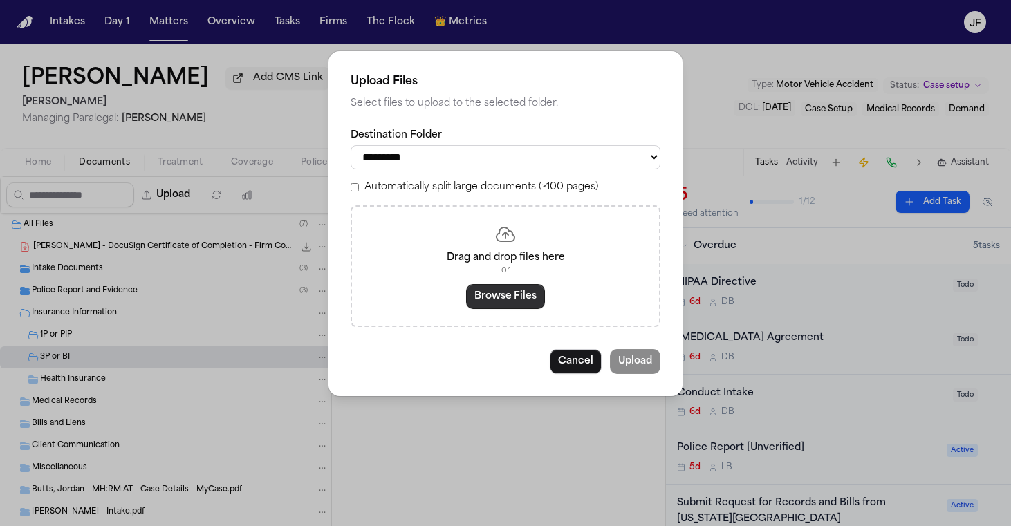
click at [518, 284] on button "Browse Files" at bounding box center [505, 296] width 79 height 25
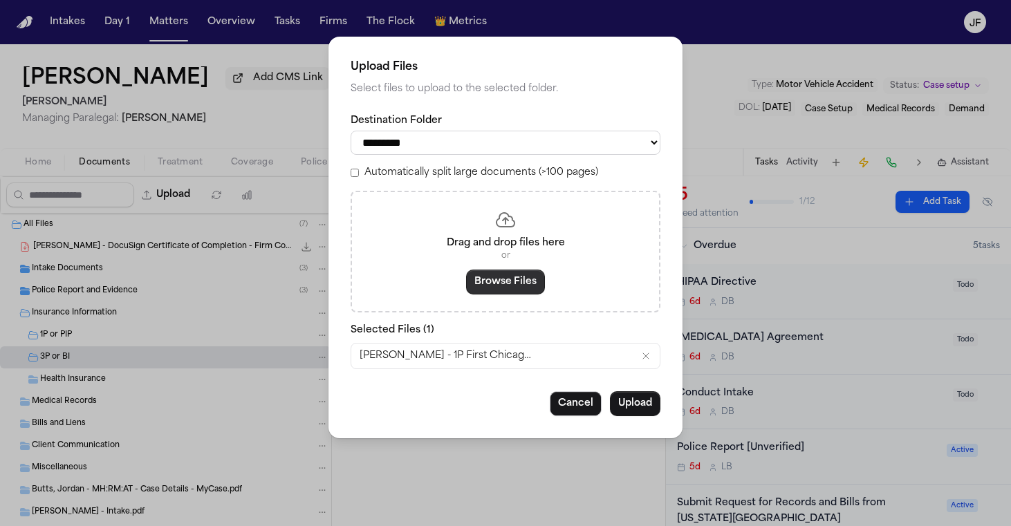
click at [500, 278] on button "Browse Files" at bounding box center [505, 282] width 79 height 25
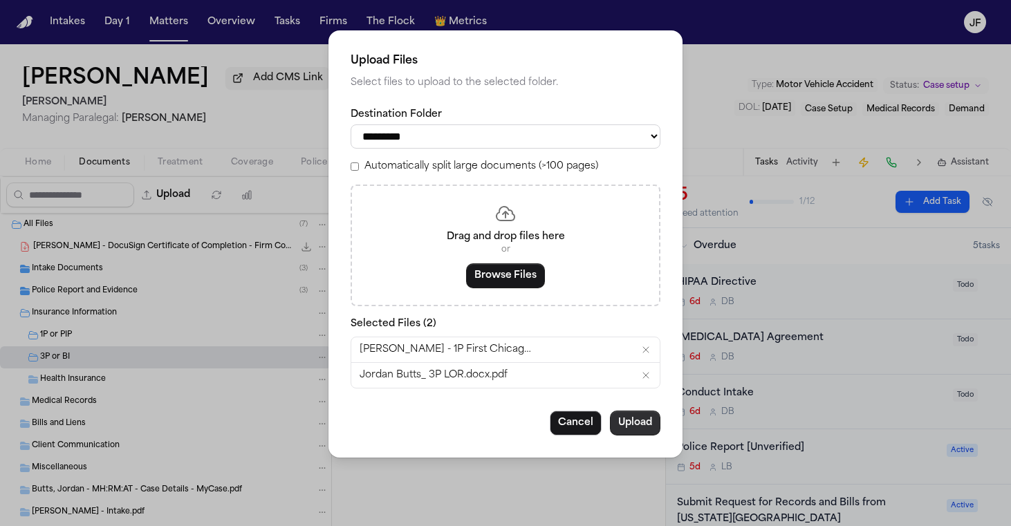
click at [642, 415] on button "Upload" at bounding box center [635, 423] width 50 height 25
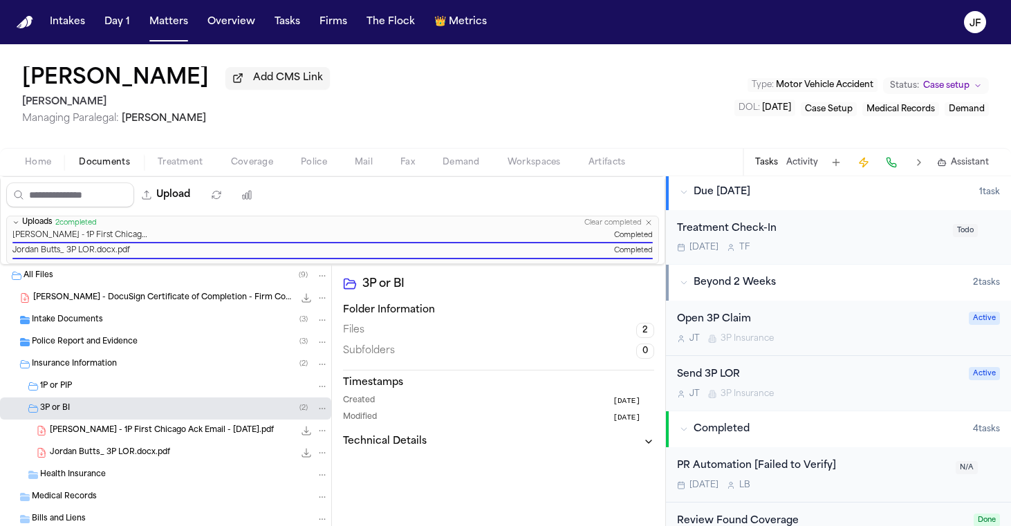
scroll to position [404, 0]
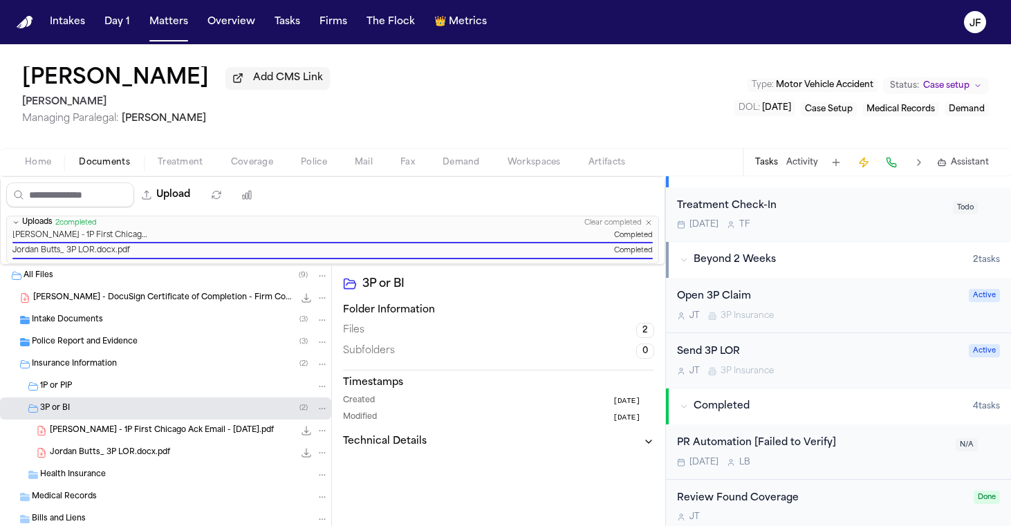
click at [748, 292] on div "Open 3P Claim" at bounding box center [818, 297] width 283 height 16
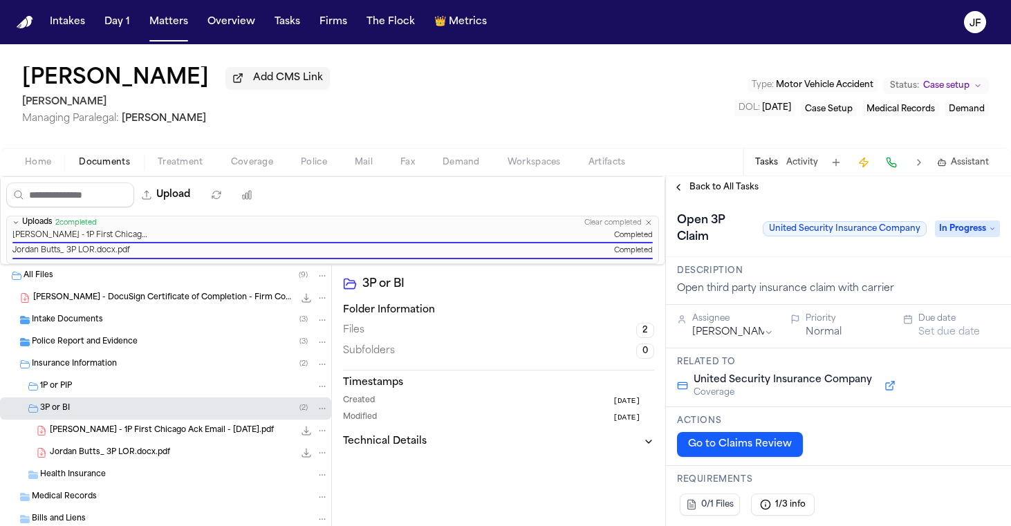
click at [948, 241] on div "Open 3P Claim United Security Insurance Company In Progress" at bounding box center [838, 228] width 323 height 39
click at [948, 232] on span "In Progress" at bounding box center [967, 229] width 65 height 17
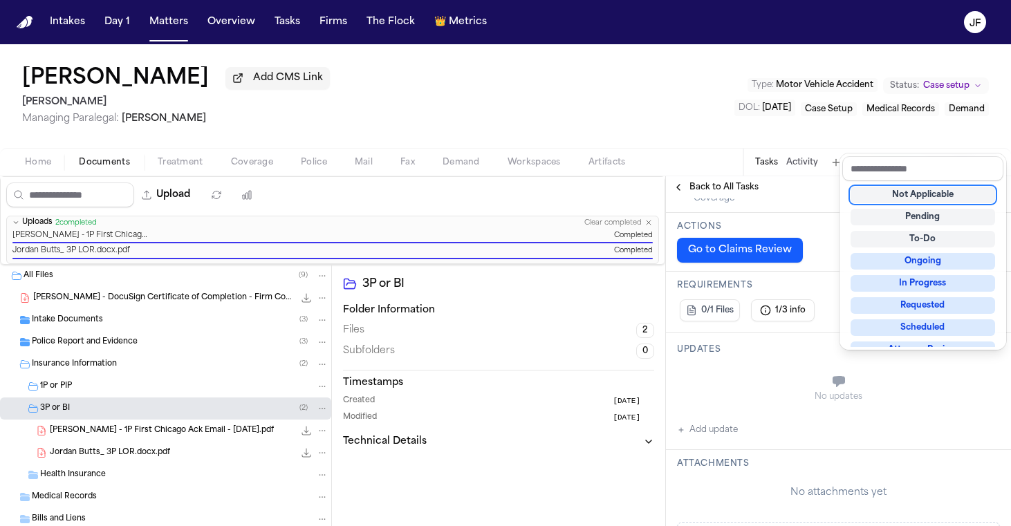
scroll to position [272, 0]
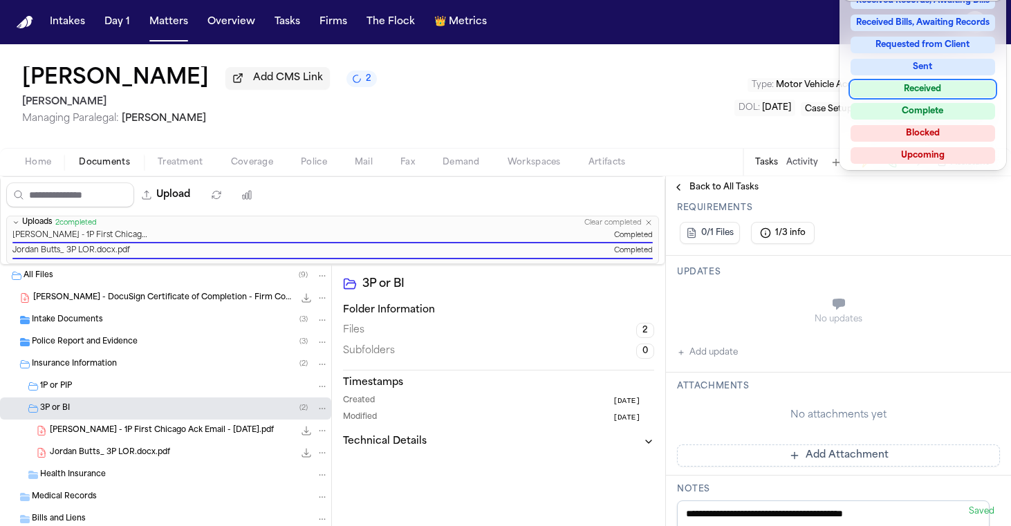
click at [944, 96] on div "Received" at bounding box center [922, 89] width 144 height 17
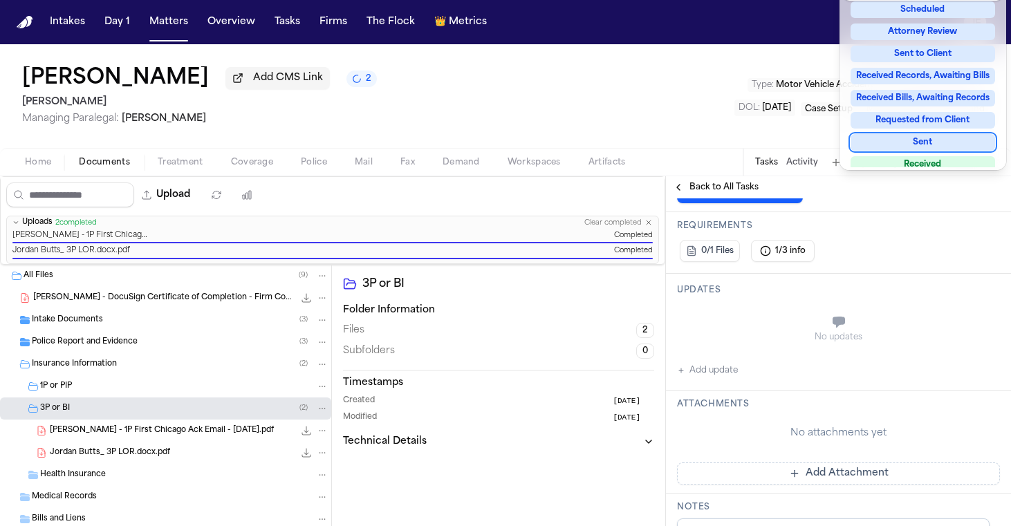
scroll to position [144, 0]
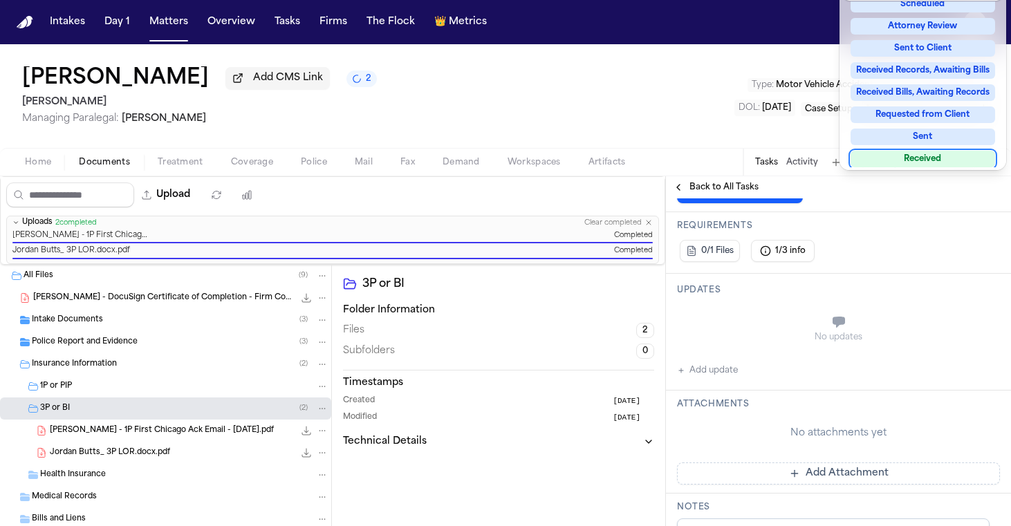
click at [866, 234] on div "**********" at bounding box center [838, 420] width 345 height 987
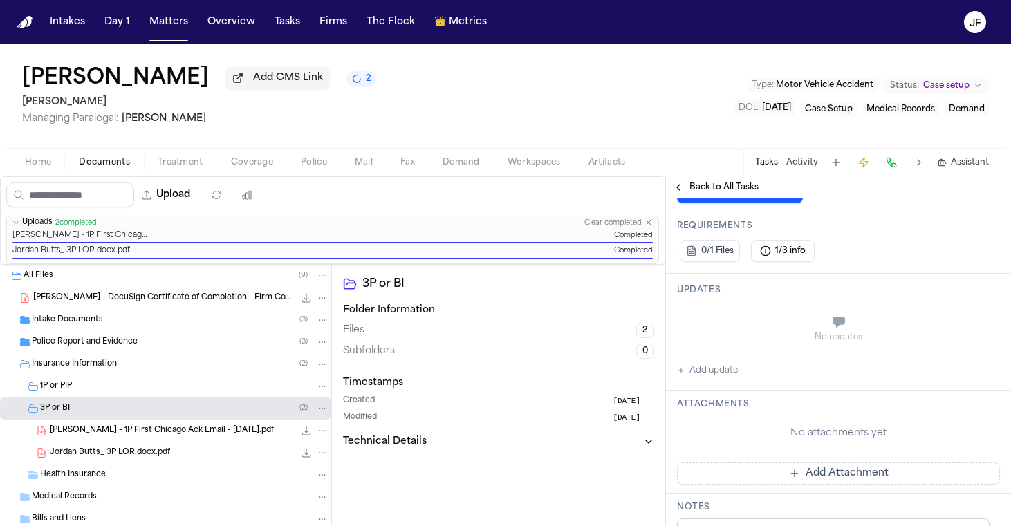
scroll to position [84, 0]
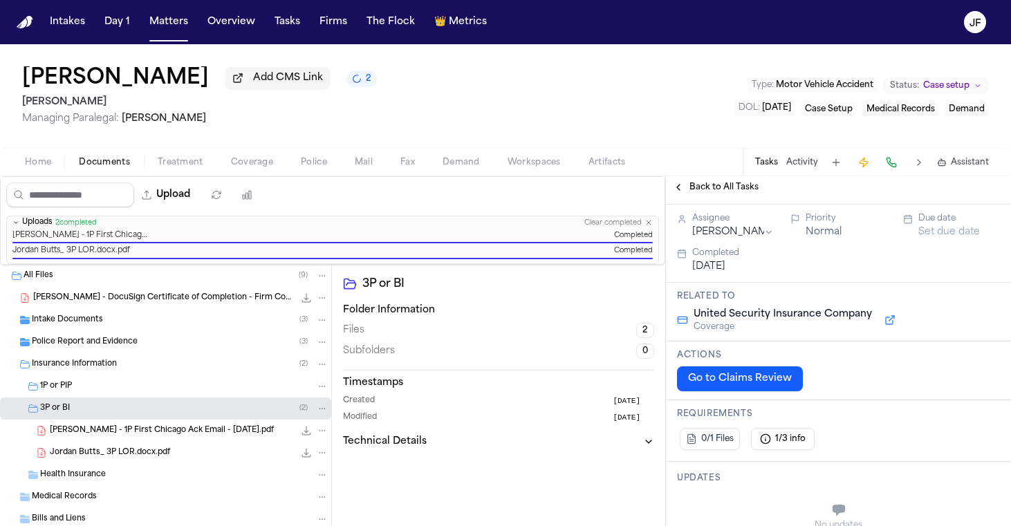
click at [749, 391] on button "Go to Claims Review" at bounding box center [740, 378] width 126 height 25
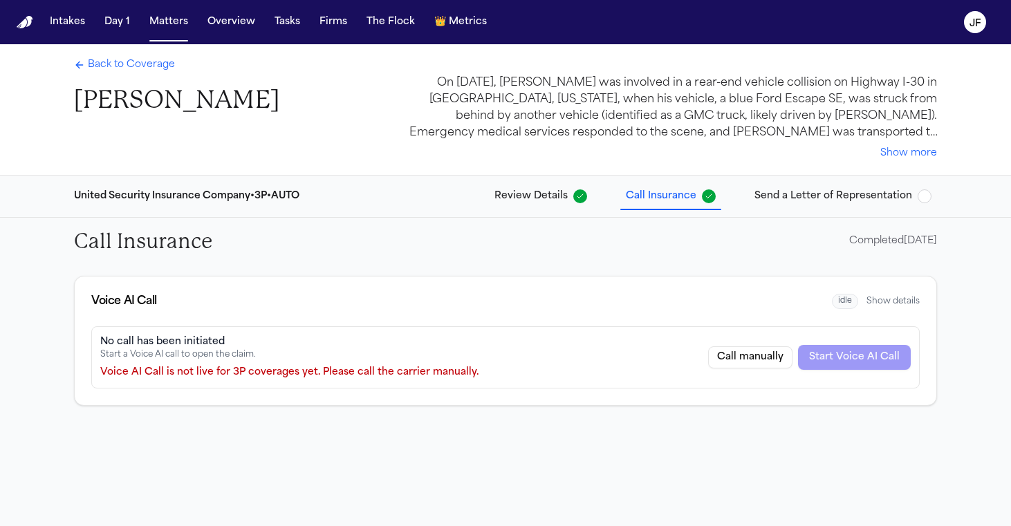
click at [923, 185] on button "Send a Letter of Representation" at bounding box center [843, 196] width 188 height 25
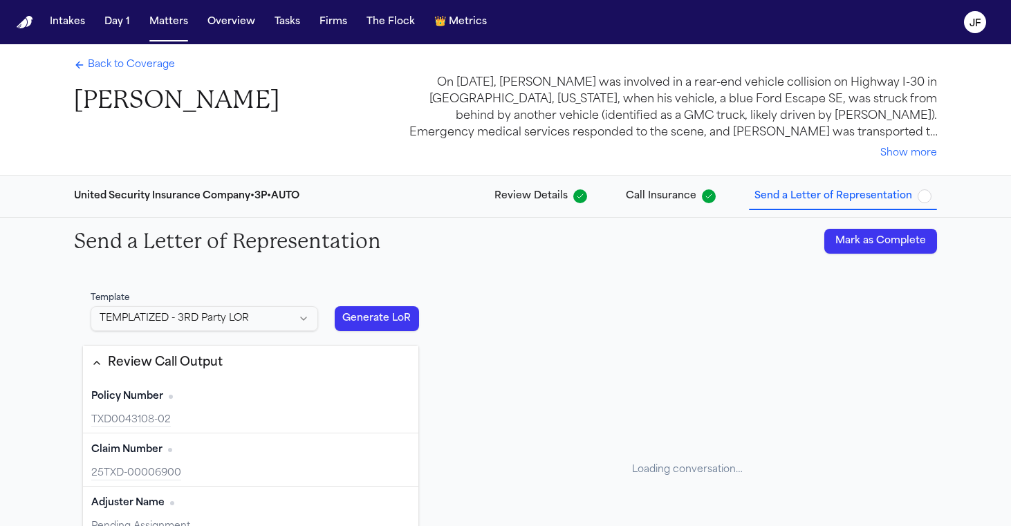
click at [923, 191] on span "button" at bounding box center [924, 196] width 14 height 14
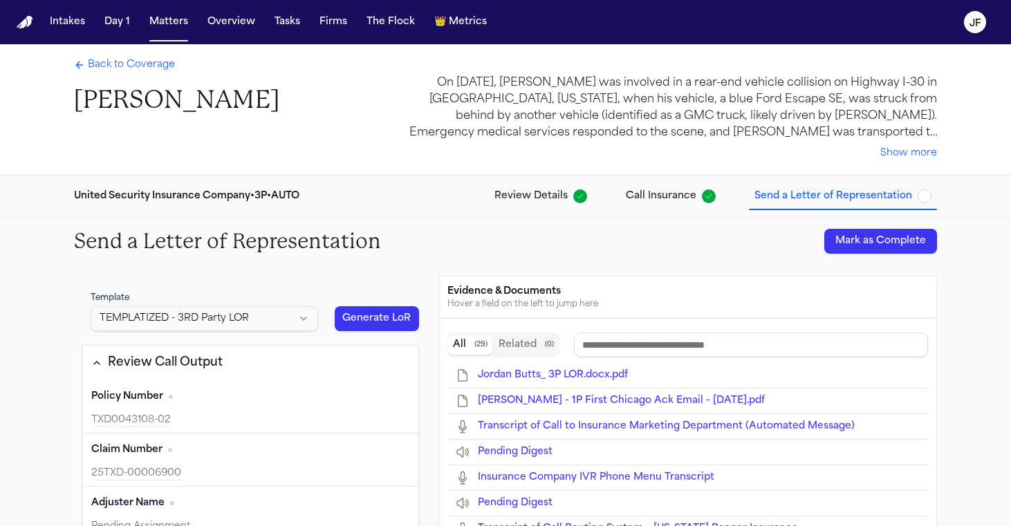
click at [899, 227] on div "Send a Letter of Representation [PERSON_NAME] as Complete" at bounding box center [505, 241] width 885 height 47
click at [899, 243] on button "Mark as Complete" at bounding box center [880, 241] width 113 height 25
click at [149, 72] on span "Back to Coverage" at bounding box center [131, 65] width 87 height 14
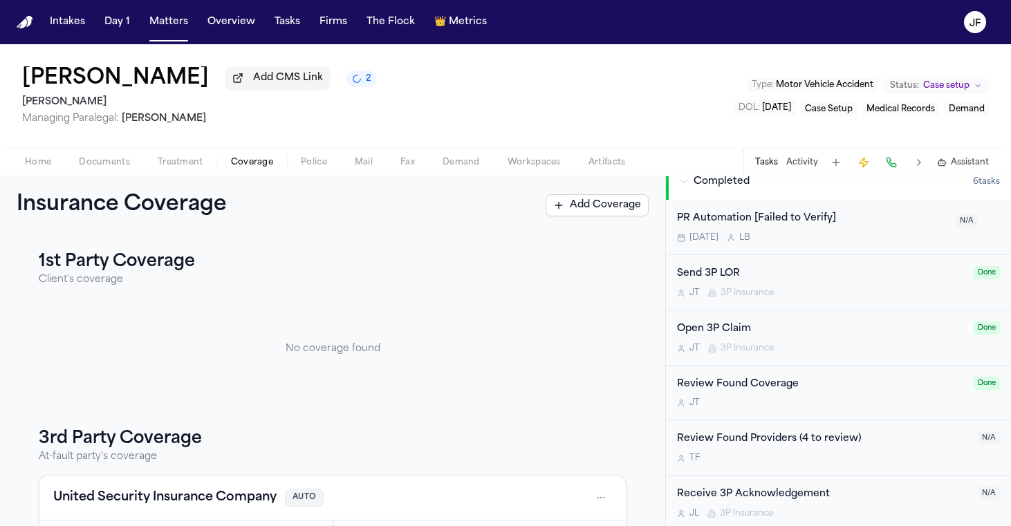
click at [786, 487] on div "Receive 3P Acknowledgement" at bounding box center [823, 495] width 292 height 16
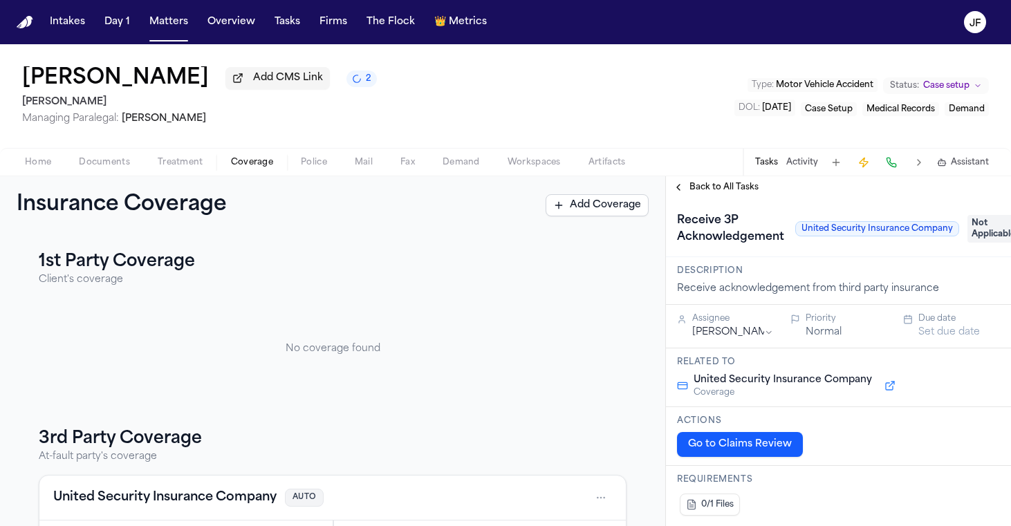
click at [981, 221] on span "Not Applicable" at bounding box center [994, 229] width 55 height 28
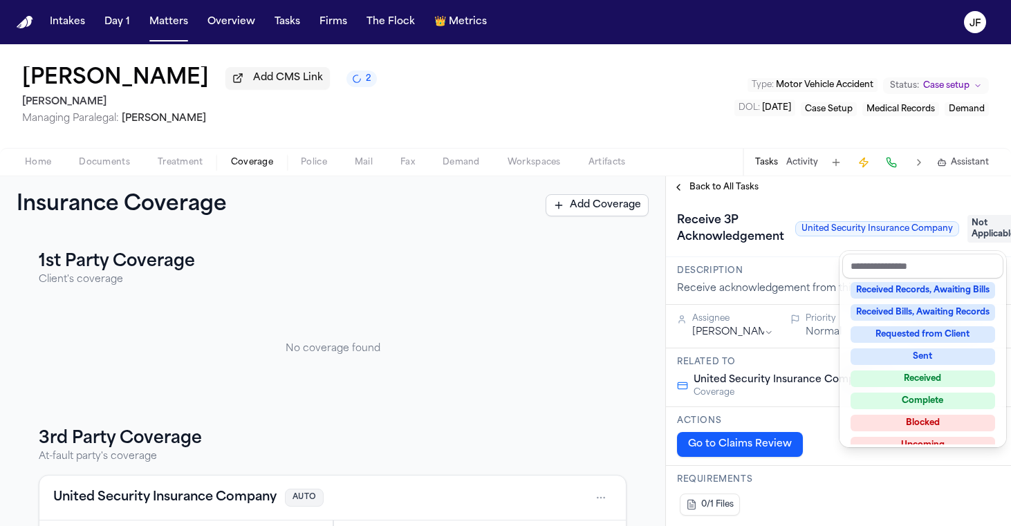
scroll to position [202, 0]
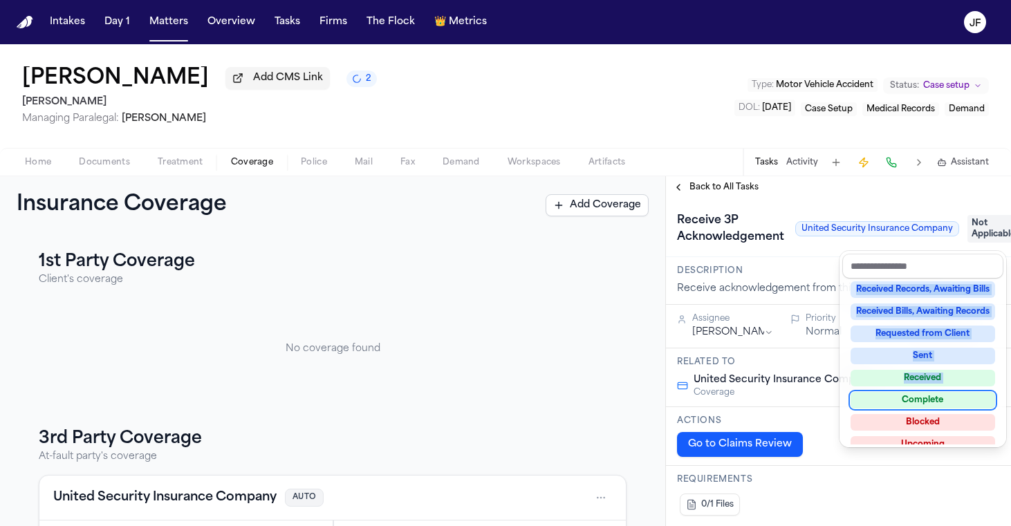
drag, startPoint x: 877, startPoint y: 390, endPoint x: 876, endPoint y: 402, distance: 12.5
click at [877, 405] on div "Not Applicable Pending To-Do Ongoing In Progress Requested Scheduled Attorney R…" at bounding box center [922, 362] width 161 height 166
click at [876, 403] on div "Complete" at bounding box center [922, 400] width 144 height 17
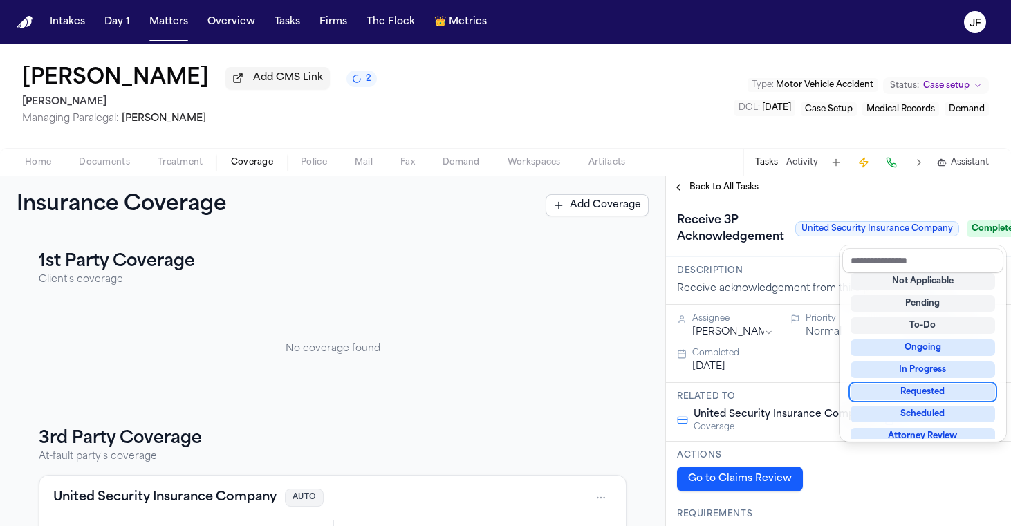
click at [813, 210] on div "Receive 3P Acknowledgement United Security Insurance Company Complete" at bounding box center [838, 227] width 345 height 59
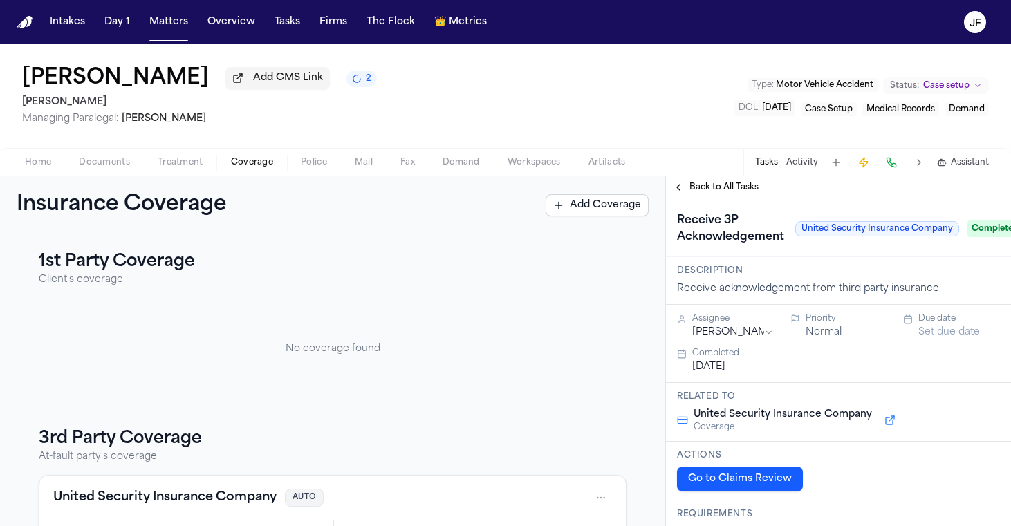
click at [717, 182] on div "Back to All Tasks" at bounding box center [838, 187] width 345 height 22
click at [720, 193] on span "Back to All Tasks" at bounding box center [723, 187] width 69 height 11
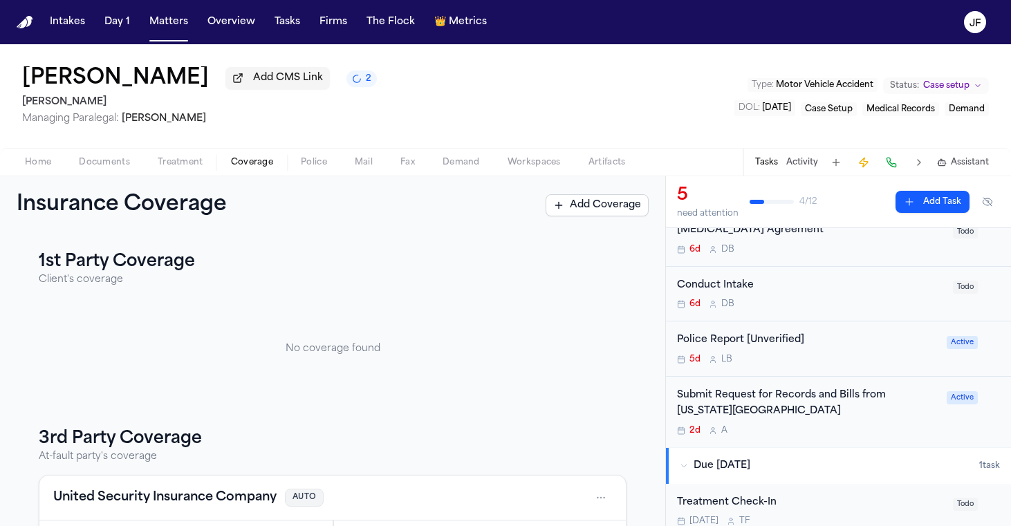
scroll to position [139, 0]
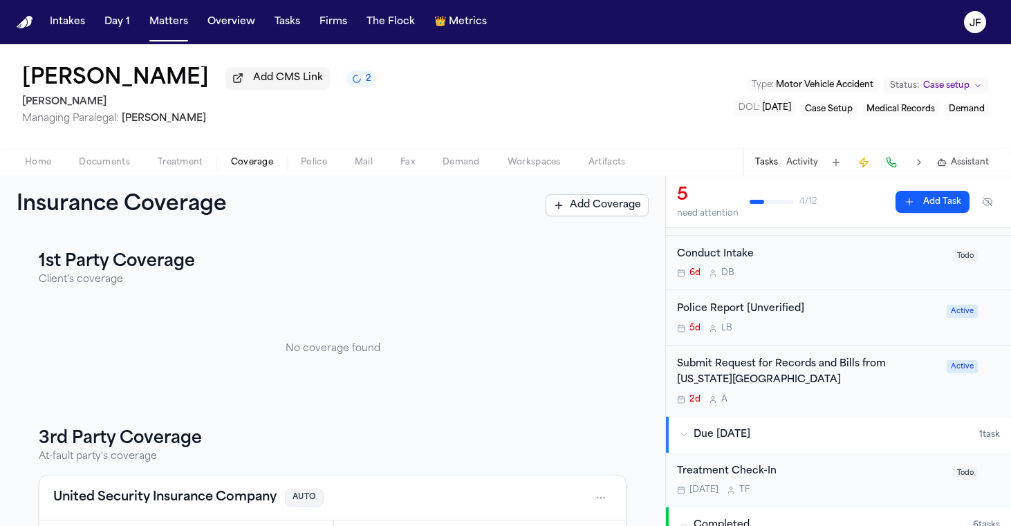
click at [37, 168] on span "Home" at bounding box center [38, 162] width 26 height 11
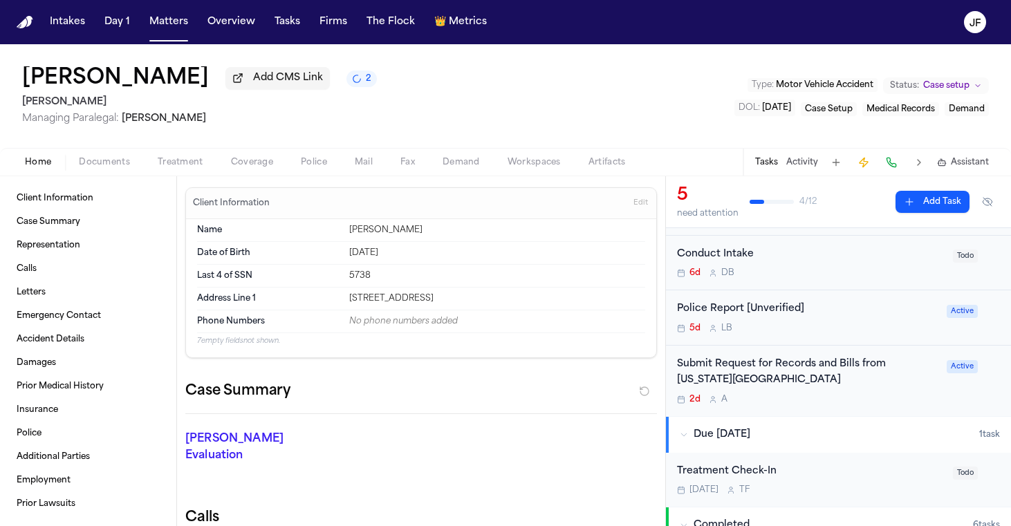
click at [279, 160] on button "Coverage" at bounding box center [252, 162] width 70 height 17
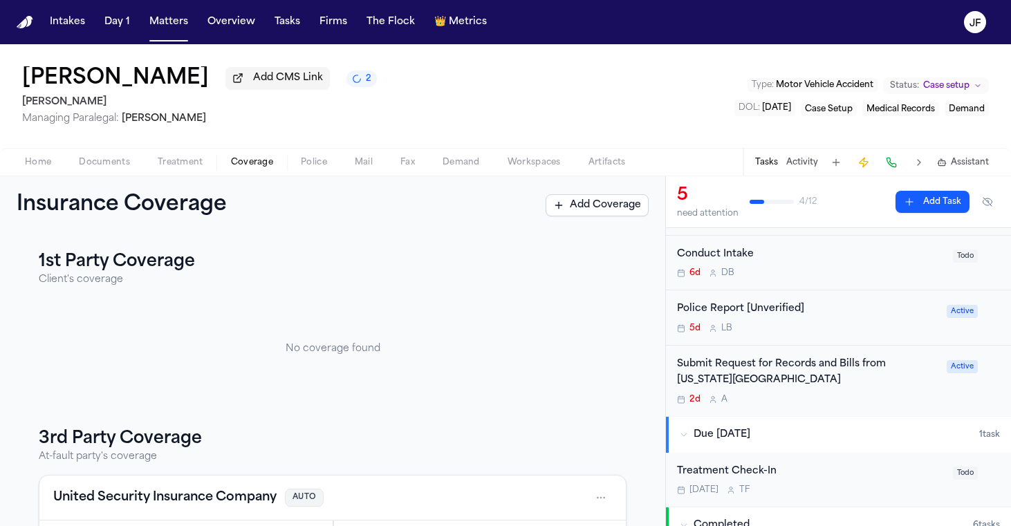
click at [256, 160] on span "Coverage" at bounding box center [252, 162] width 42 height 11
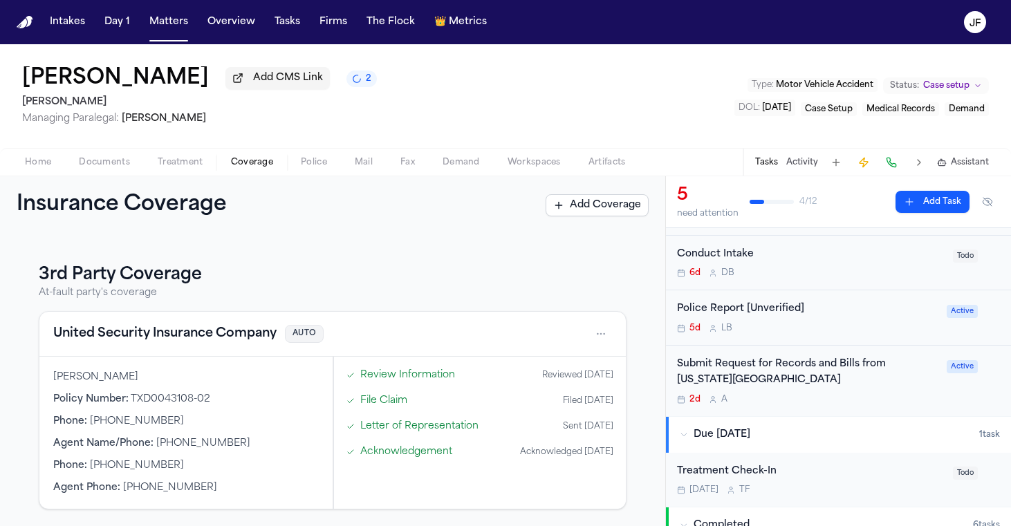
click at [46, 159] on span "Home" at bounding box center [38, 162] width 26 height 11
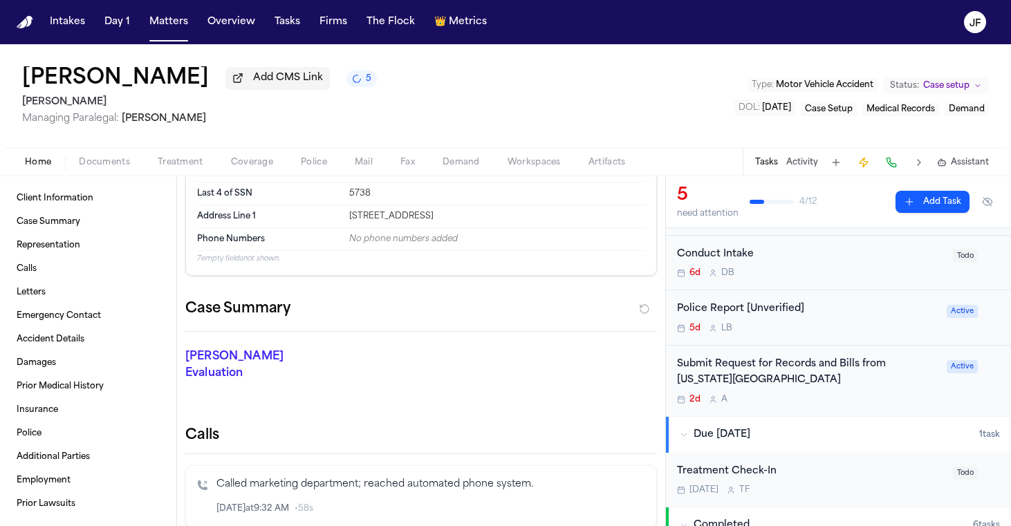
scroll to position [104, 0]
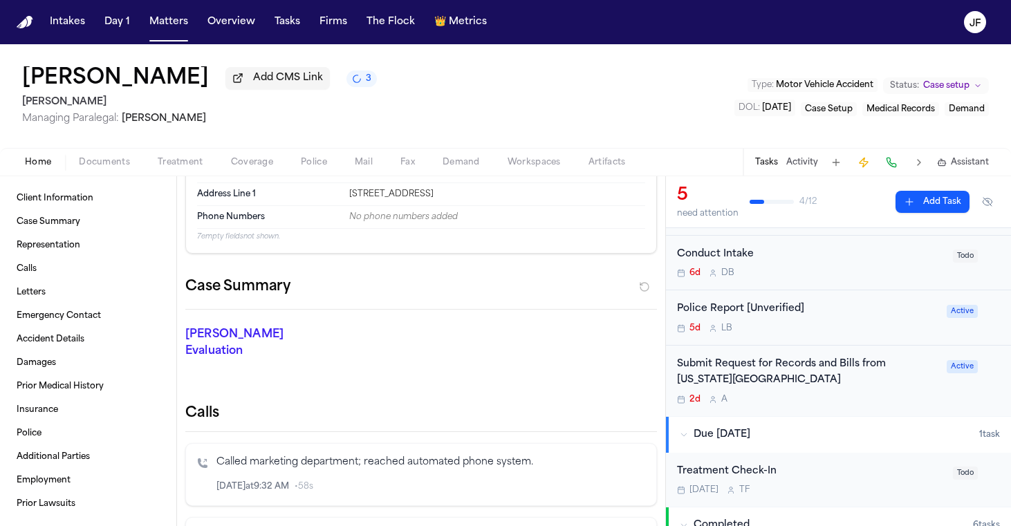
click at [610, 154] on div "Home Documents Treatment Coverage Police Mail Fax Demand Workspaces Artifacts T…" at bounding box center [505, 162] width 1011 height 28
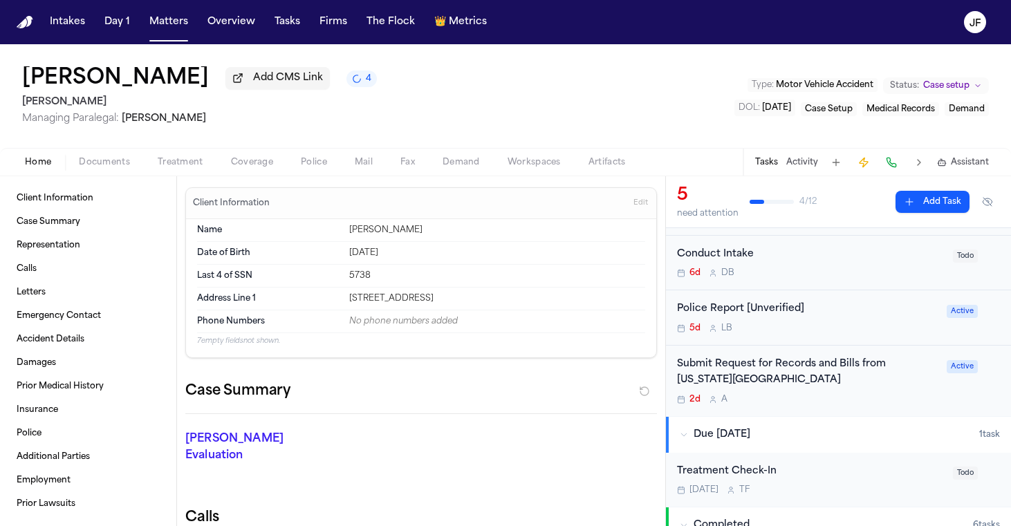
scroll to position [0, 0]
click at [283, 20] on button "Tasks" at bounding box center [287, 22] width 37 height 25
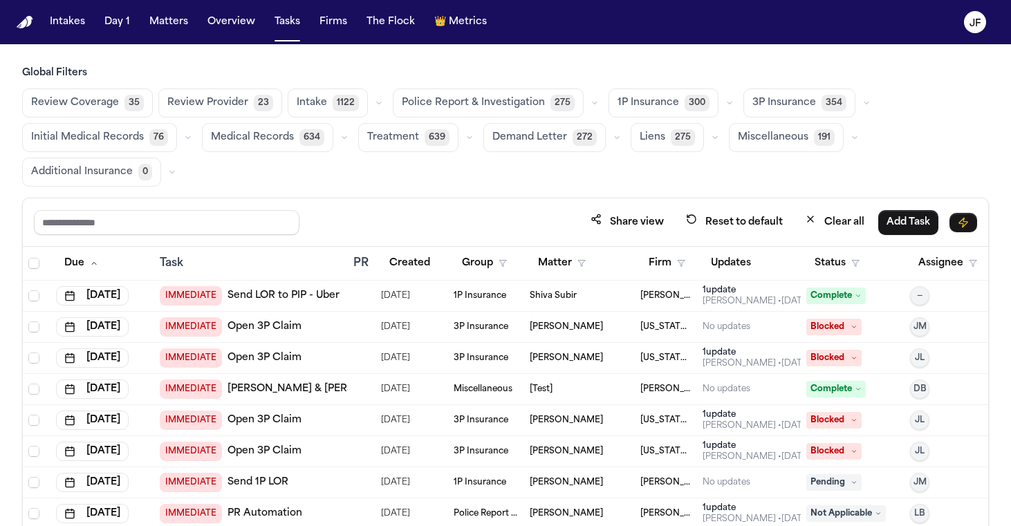
click at [843, 95] on div "3P Insurance 354" at bounding box center [808, 102] width 131 height 29
click at [858, 100] on button "button" at bounding box center [866, 103] width 17 height 17
click at [811, 206] on span "LOR Acknowledgement" at bounding box center [799, 199] width 95 height 28
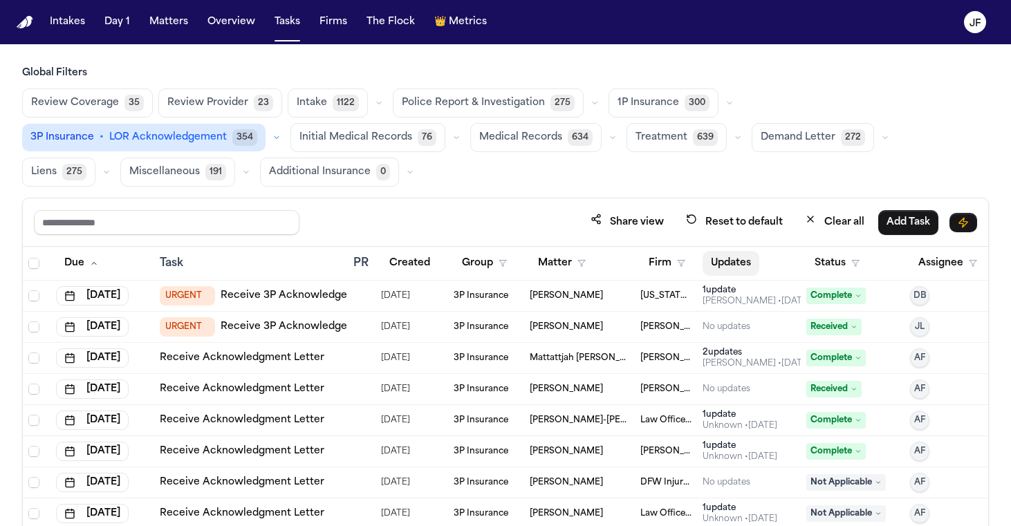
click at [737, 265] on button "Updates" at bounding box center [730, 263] width 57 height 25
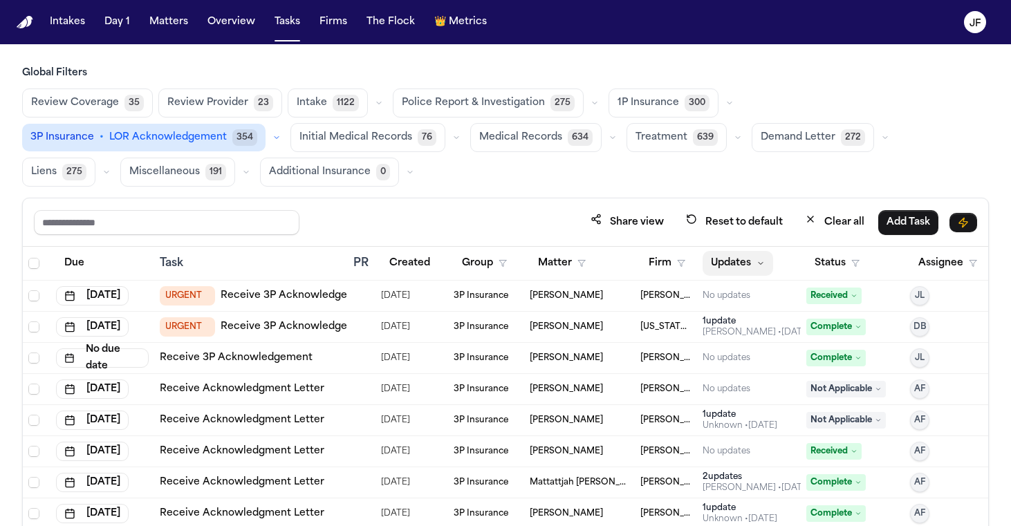
click at [738, 266] on button "Updates" at bounding box center [737, 263] width 71 height 25
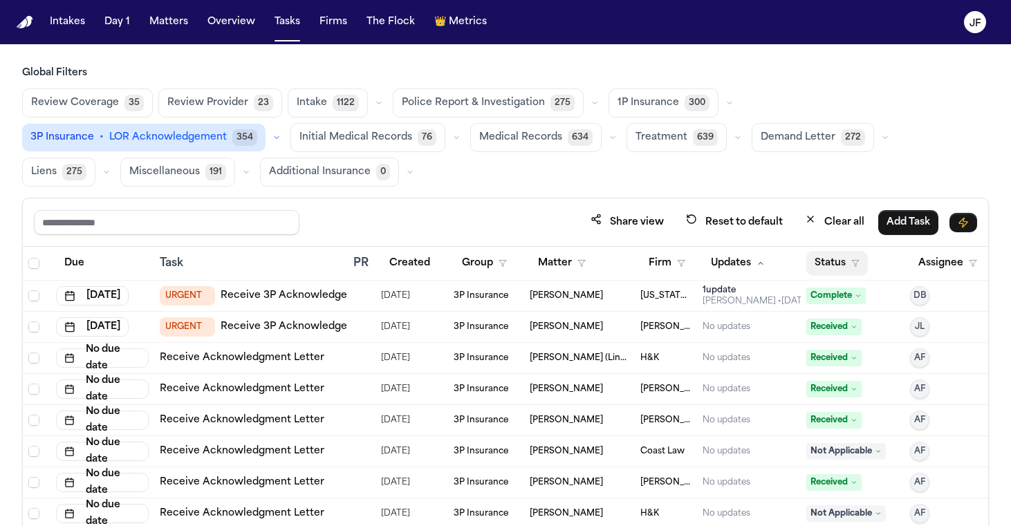
click at [839, 266] on button "Status" at bounding box center [837, 263] width 62 height 25
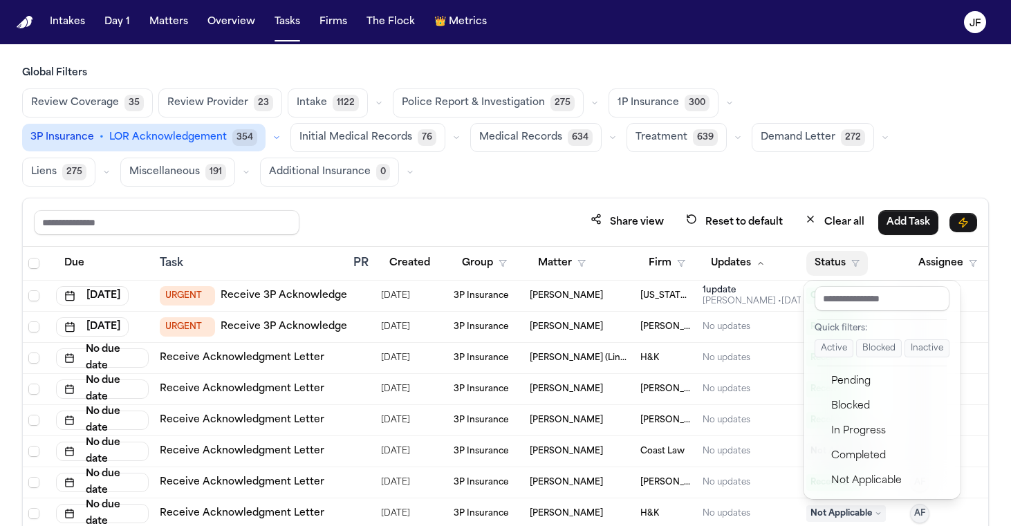
click at [833, 345] on button "Active" at bounding box center [833, 348] width 39 height 18
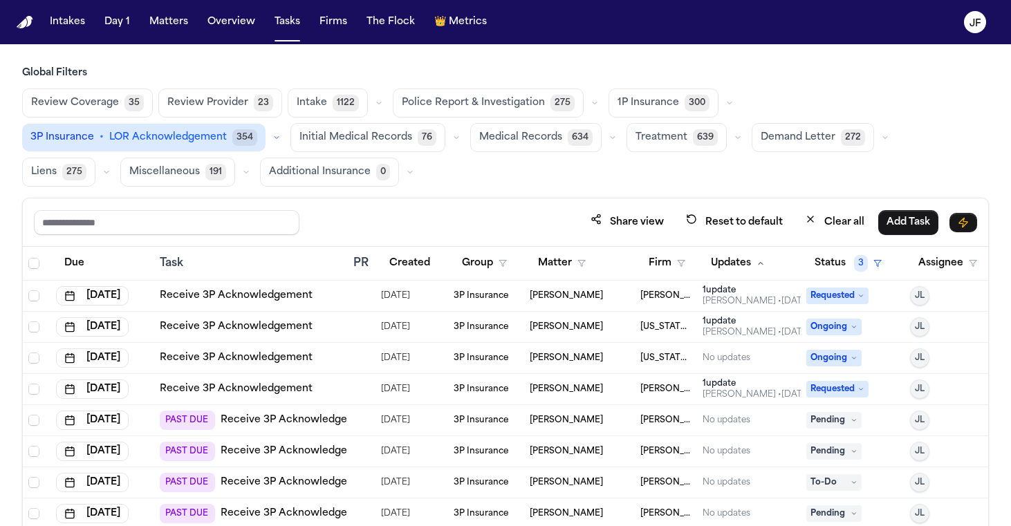
click at [657, 257] on button "Firm" at bounding box center [666, 263] width 53 height 25
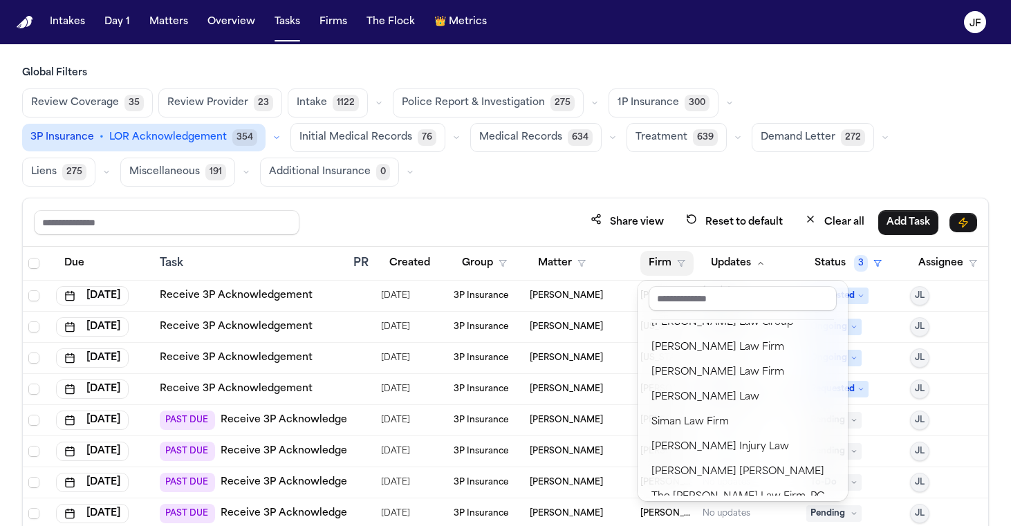
scroll to position [1302, 0]
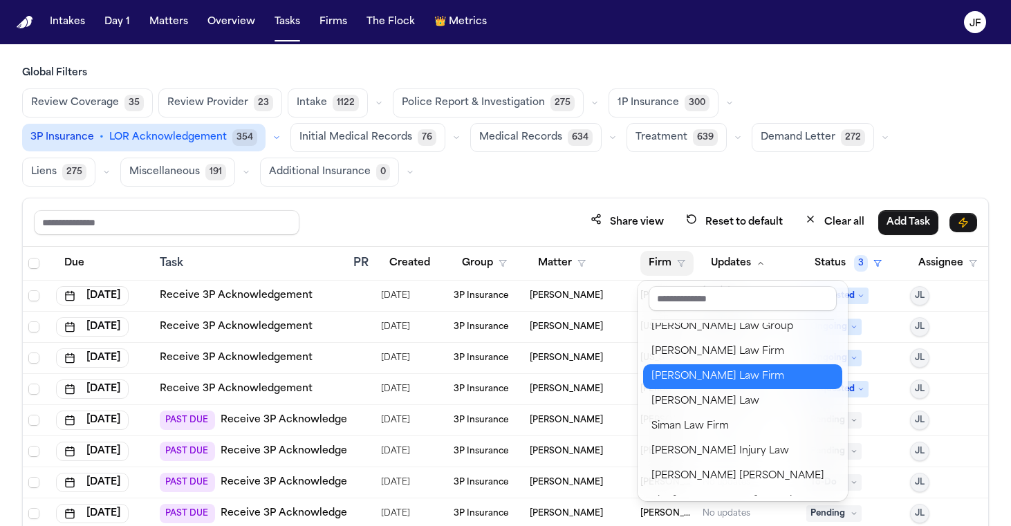
click at [705, 385] on div "[PERSON_NAME] Law Firm" at bounding box center [742, 376] width 182 height 17
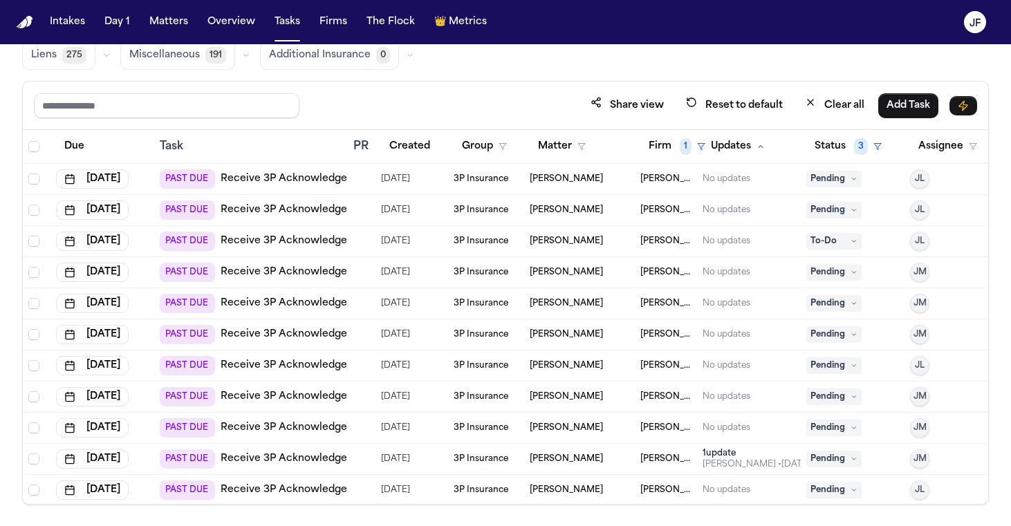
click at [321, 182] on link "Receive 3P Acknowledgement" at bounding box center [297, 179] width 153 height 14
